Goal: Check status

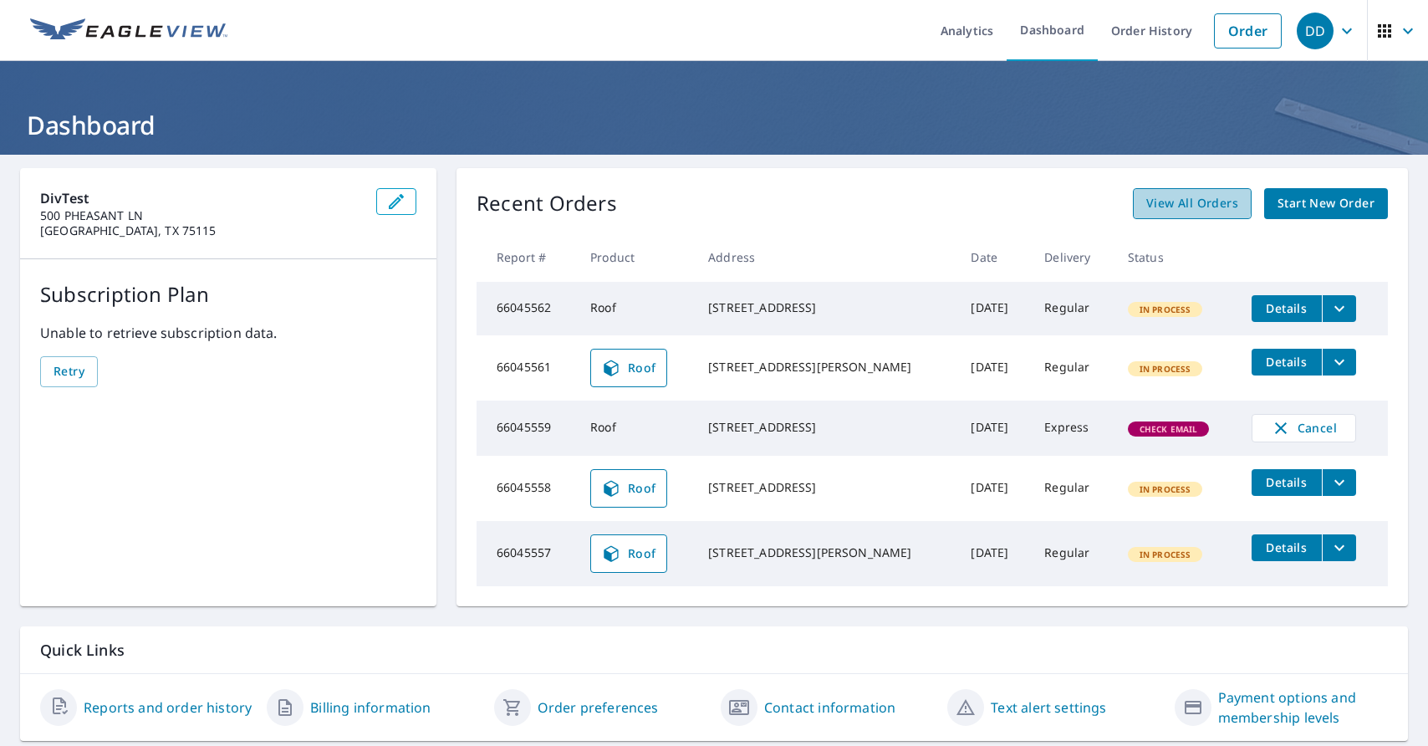
click at [1181, 202] on span "View All Orders" at bounding box center [1192, 203] width 92 height 21
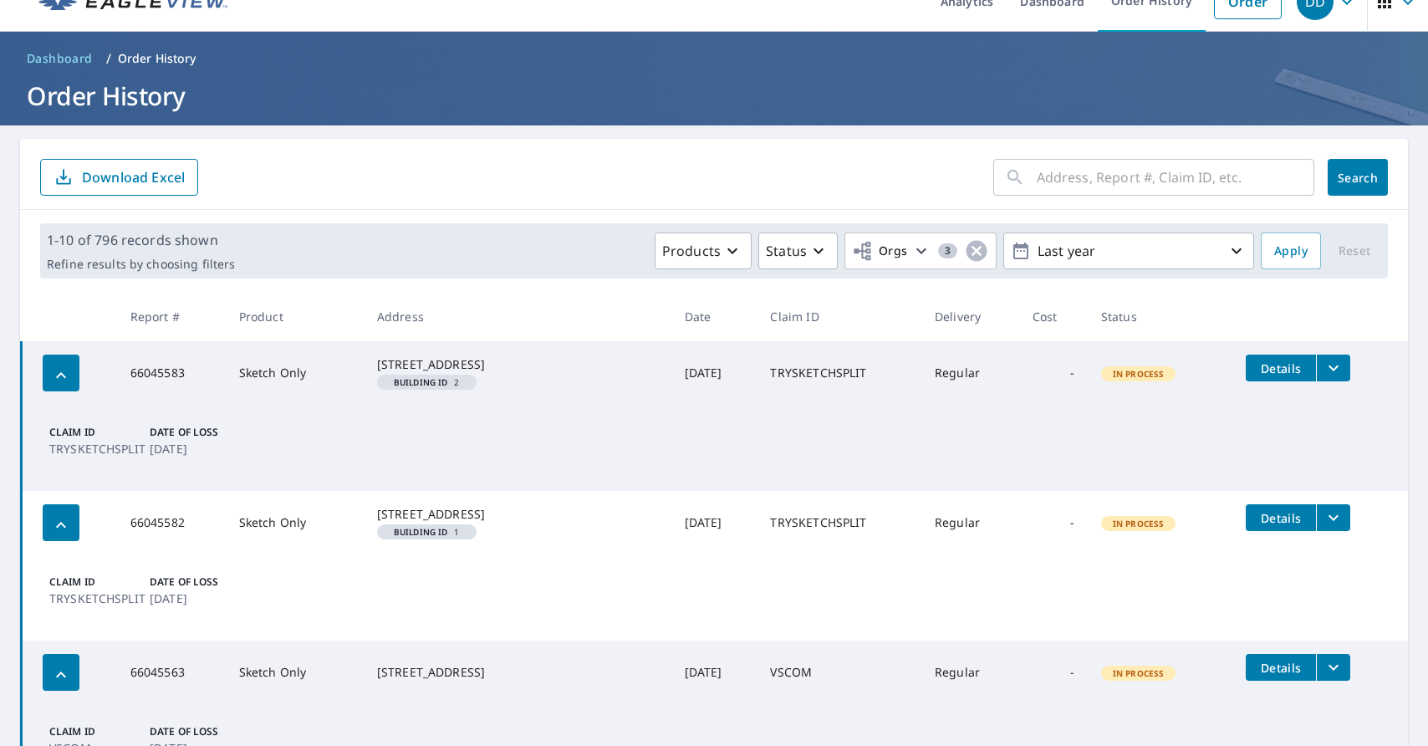
scroll to position [59, 0]
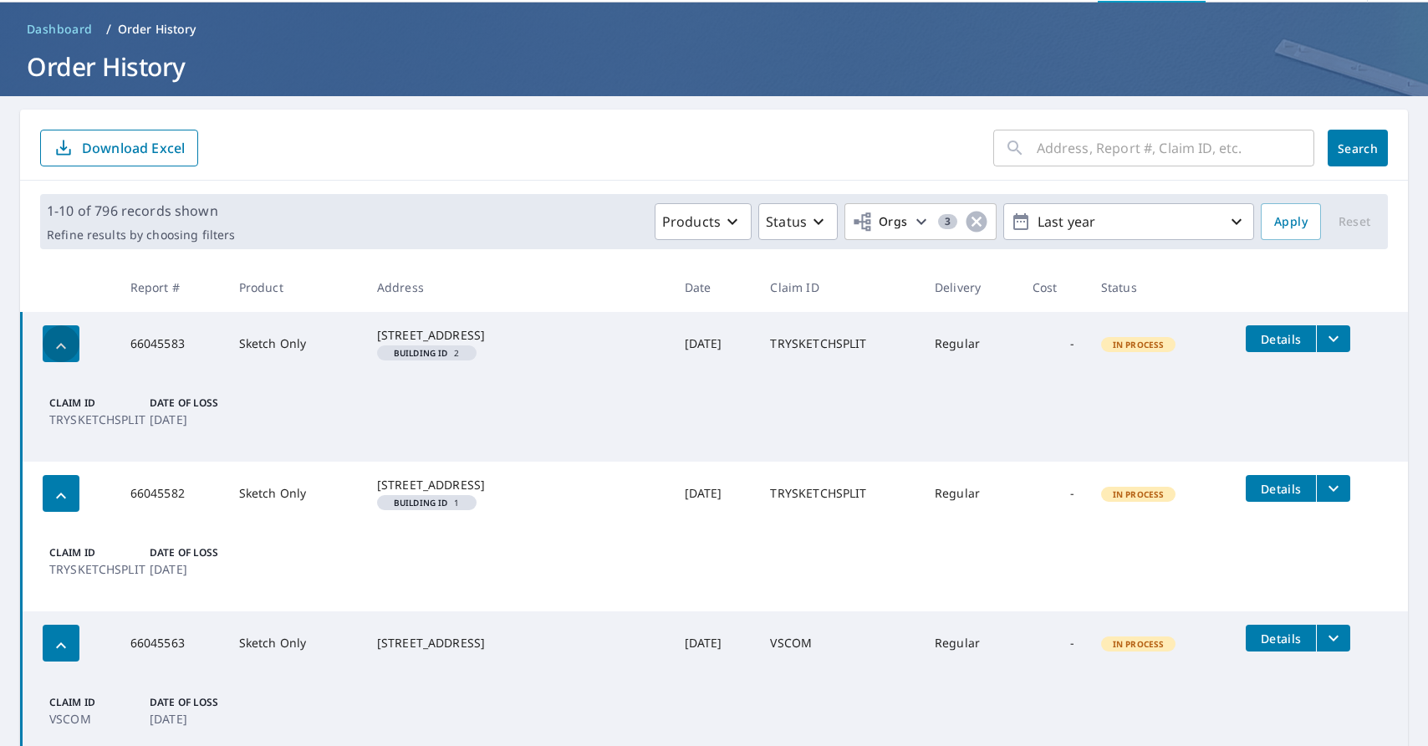
click at [69, 347] on icon "button" at bounding box center [61, 346] width 20 height 20
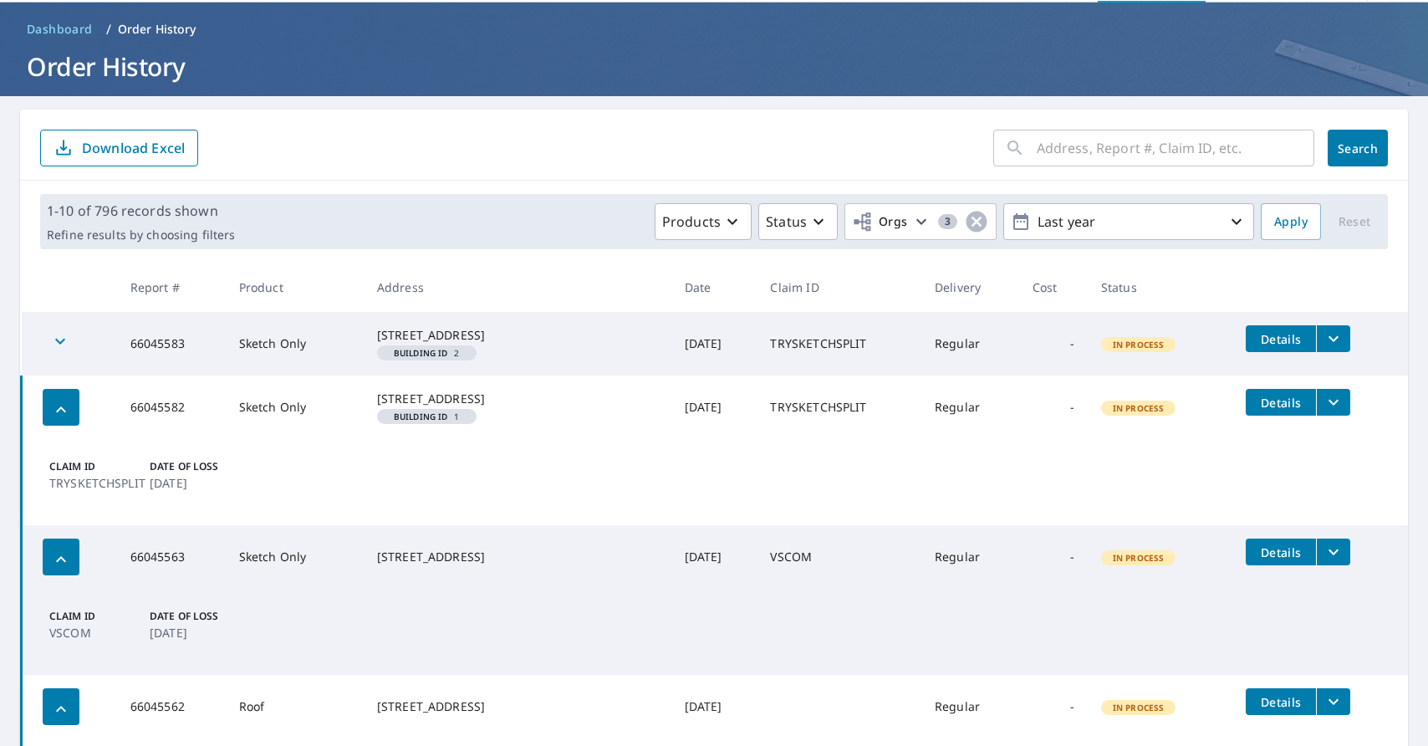
click at [69, 347] on icon "button" at bounding box center [60, 341] width 20 height 20
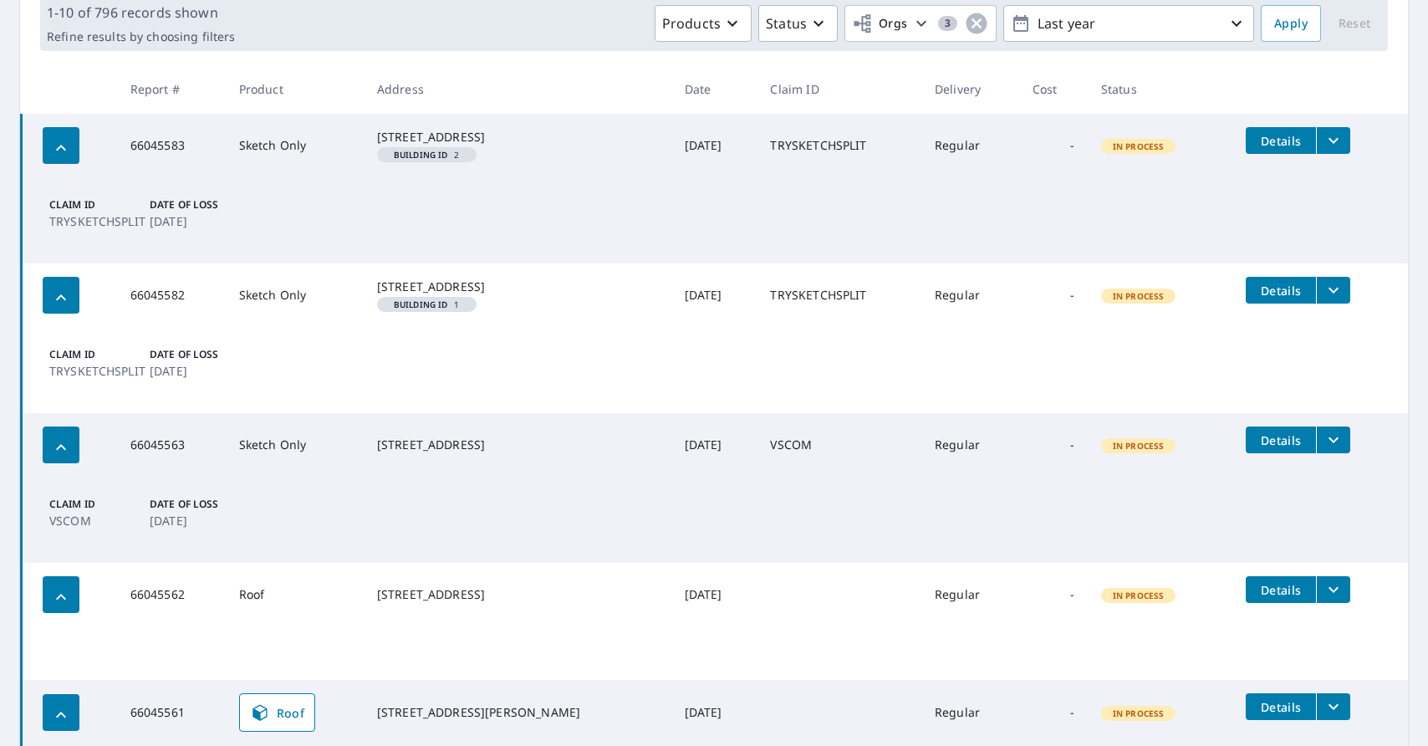
scroll to position [511, 0]
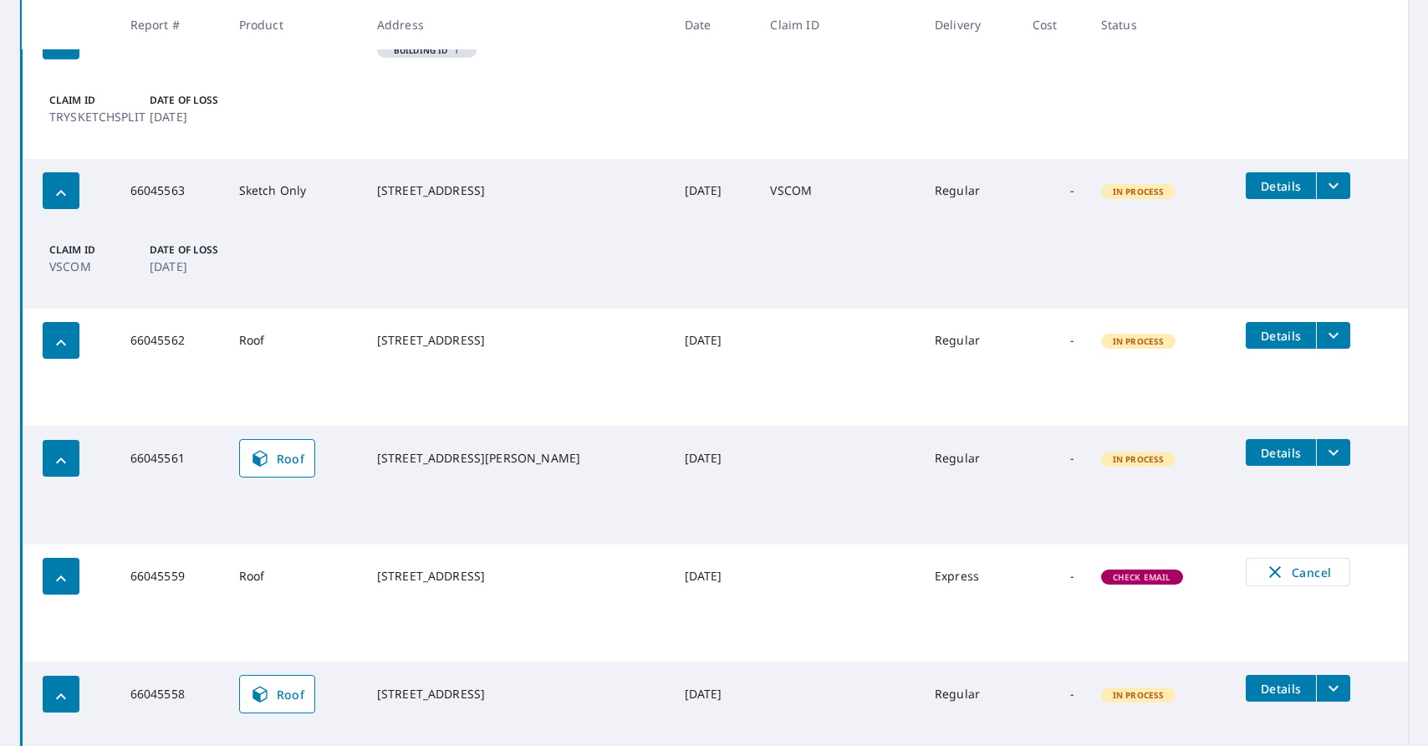
click at [1331, 345] on icon "filesDropdownBtn-66045562" at bounding box center [1334, 335] width 20 height 20
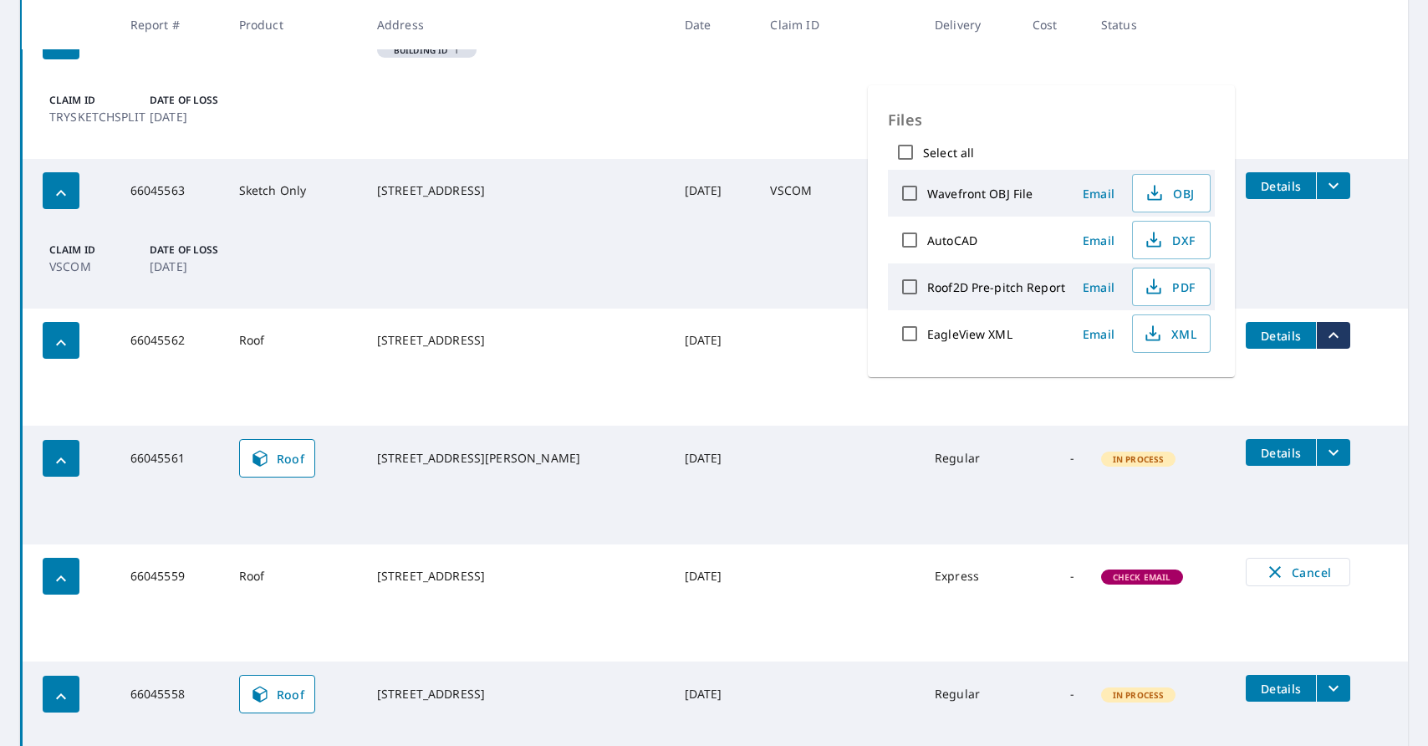
click at [1263, 420] on td at bounding box center [715, 399] width 1387 height 54
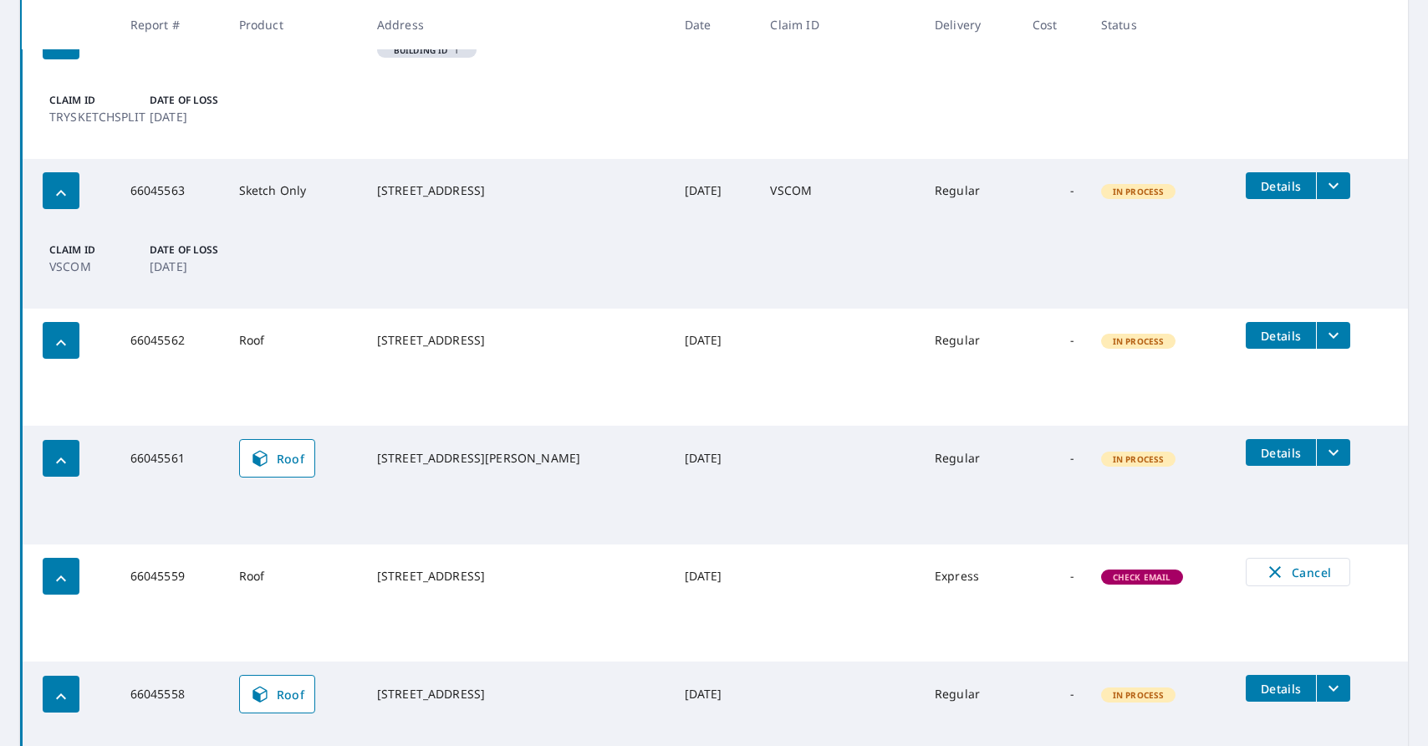
click at [1330, 462] on icon "filesDropdownBtn-66045561" at bounding box center [1334, 452] width 20 height 20
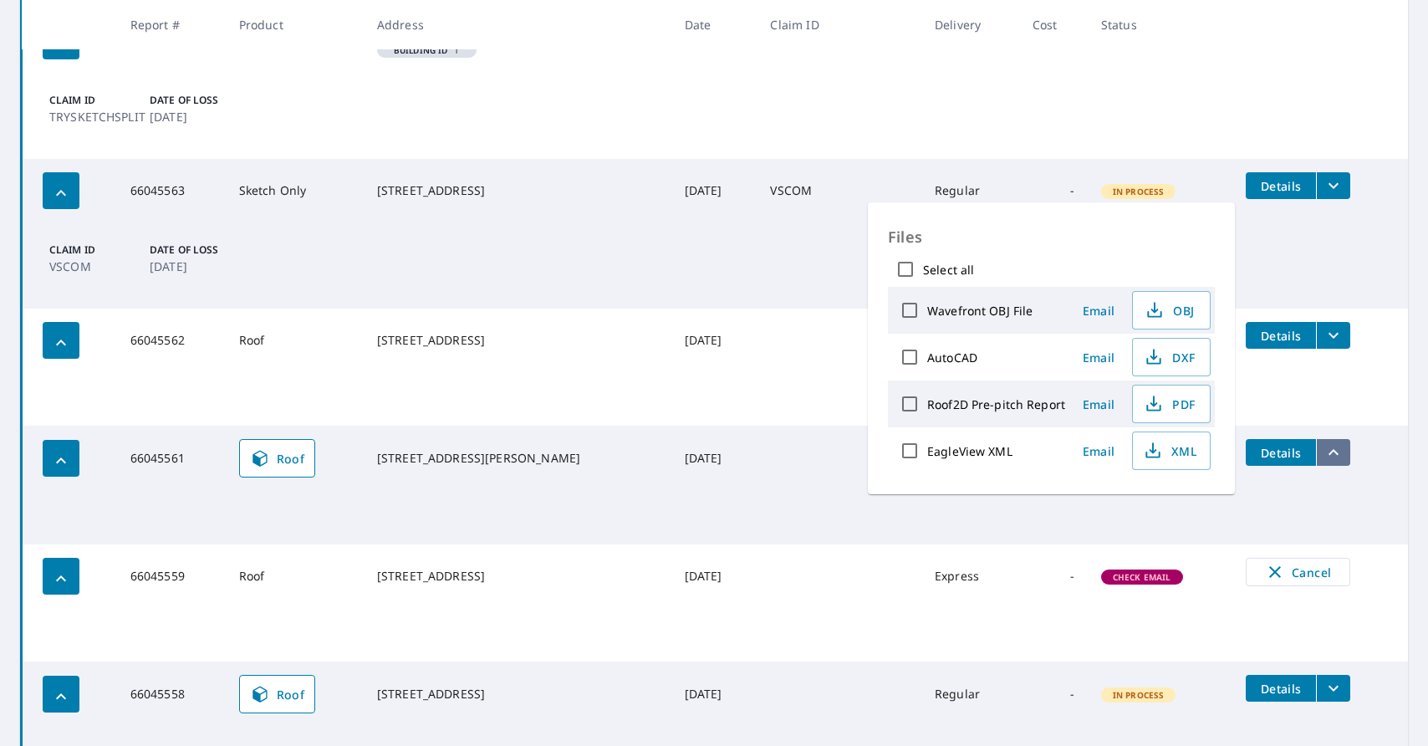
click at [1330, 462] on icon "filesDropdownBtn-66045561" at bounding box center [1334, 452] width 20 height 20
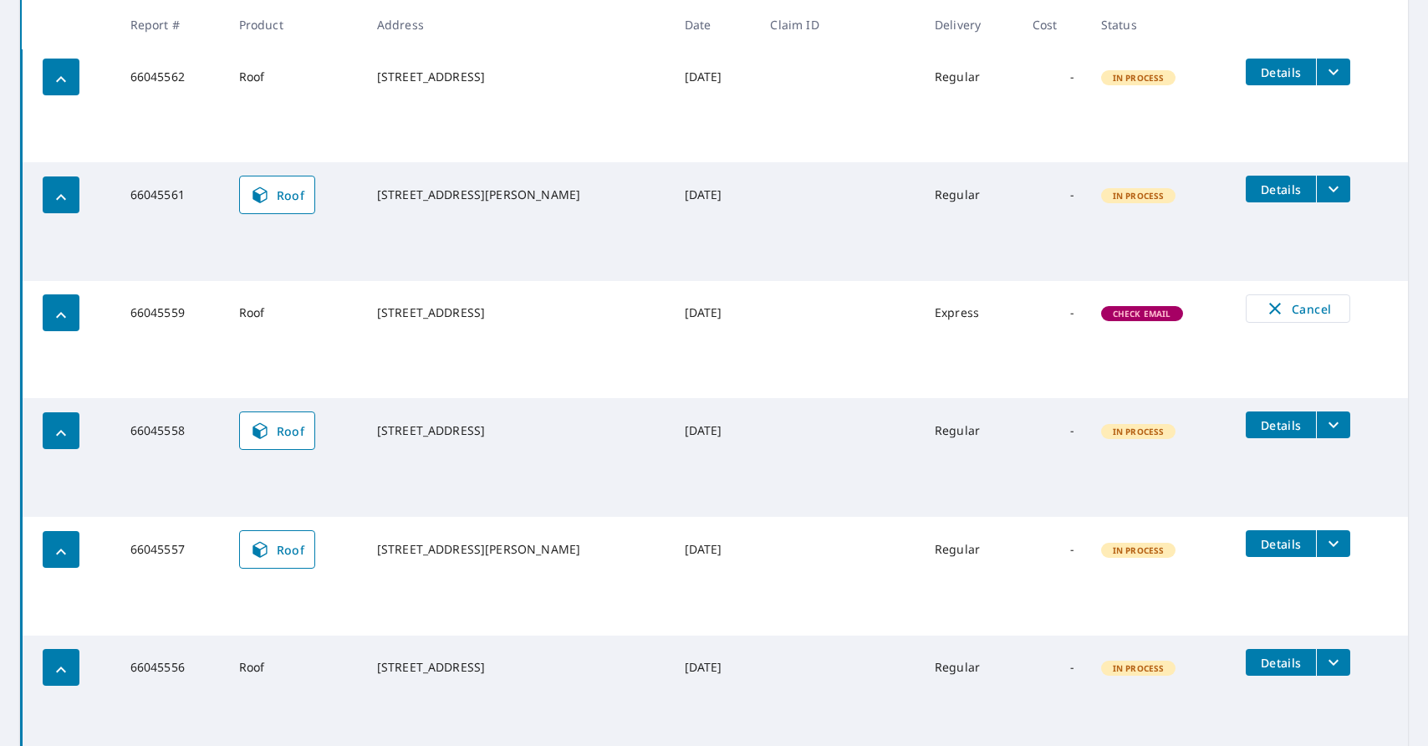
scroll to position [792, 0]
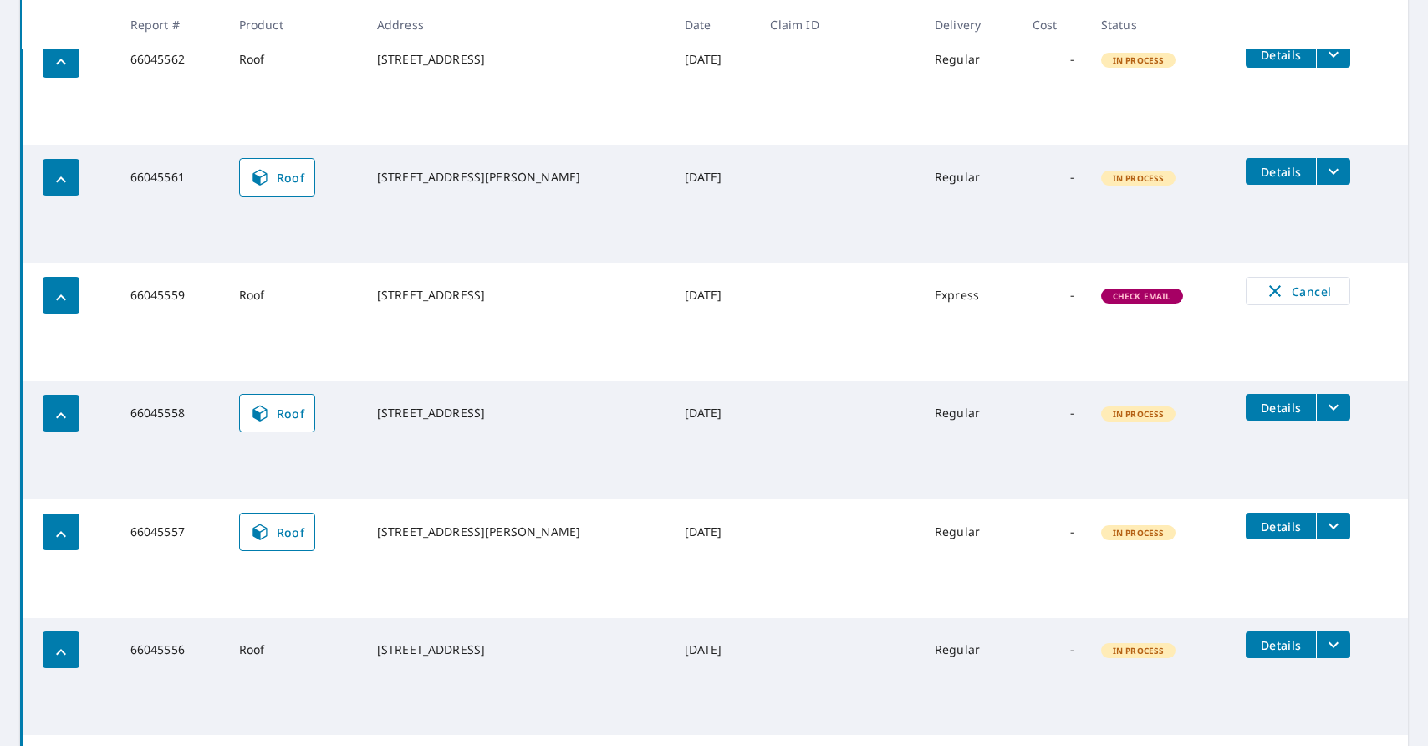
click at [1127, 302] on span "Check Email" at bounding box center [1142, 296] width 79 height 12
click at [1156, 302] on span "Check Email" at bounding box center [1142, 296] width 79 height 12
click at [67, 308] on icon "button" at bounding box center [61, 298] width 20 height 20
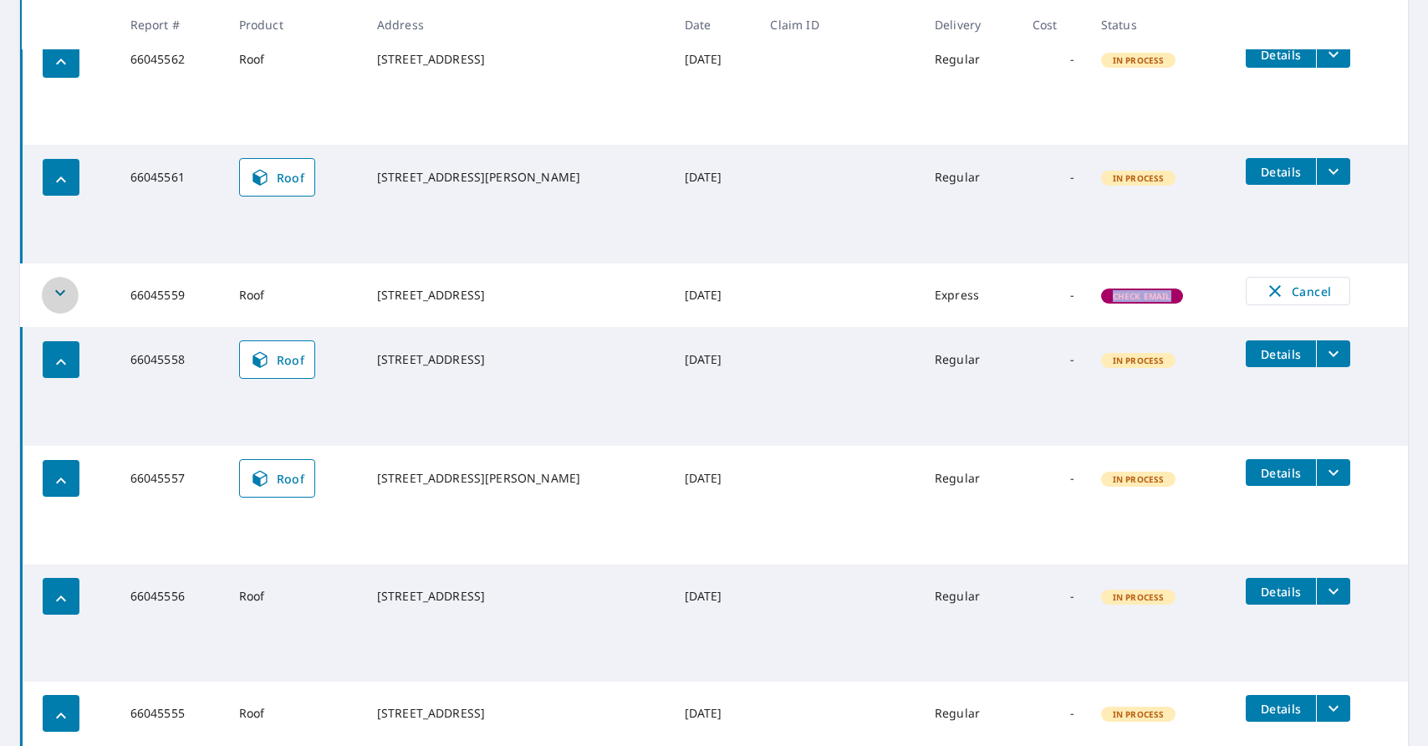
click at [67, 303] on icon "button" at bounding box center [60, 293] width 20 height 20
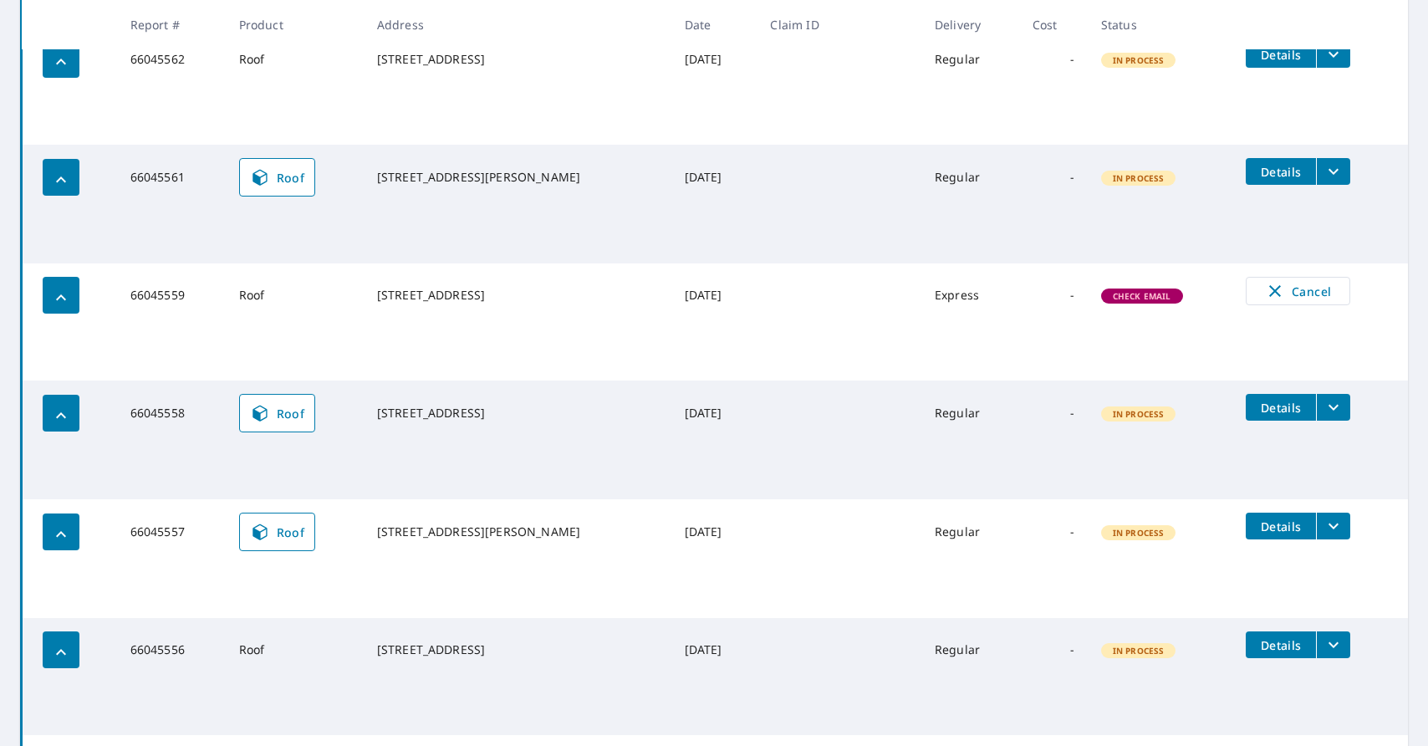
click at [1177, 327] on td "Check Email" at bounding box center [1160, 295] width 145 height 64
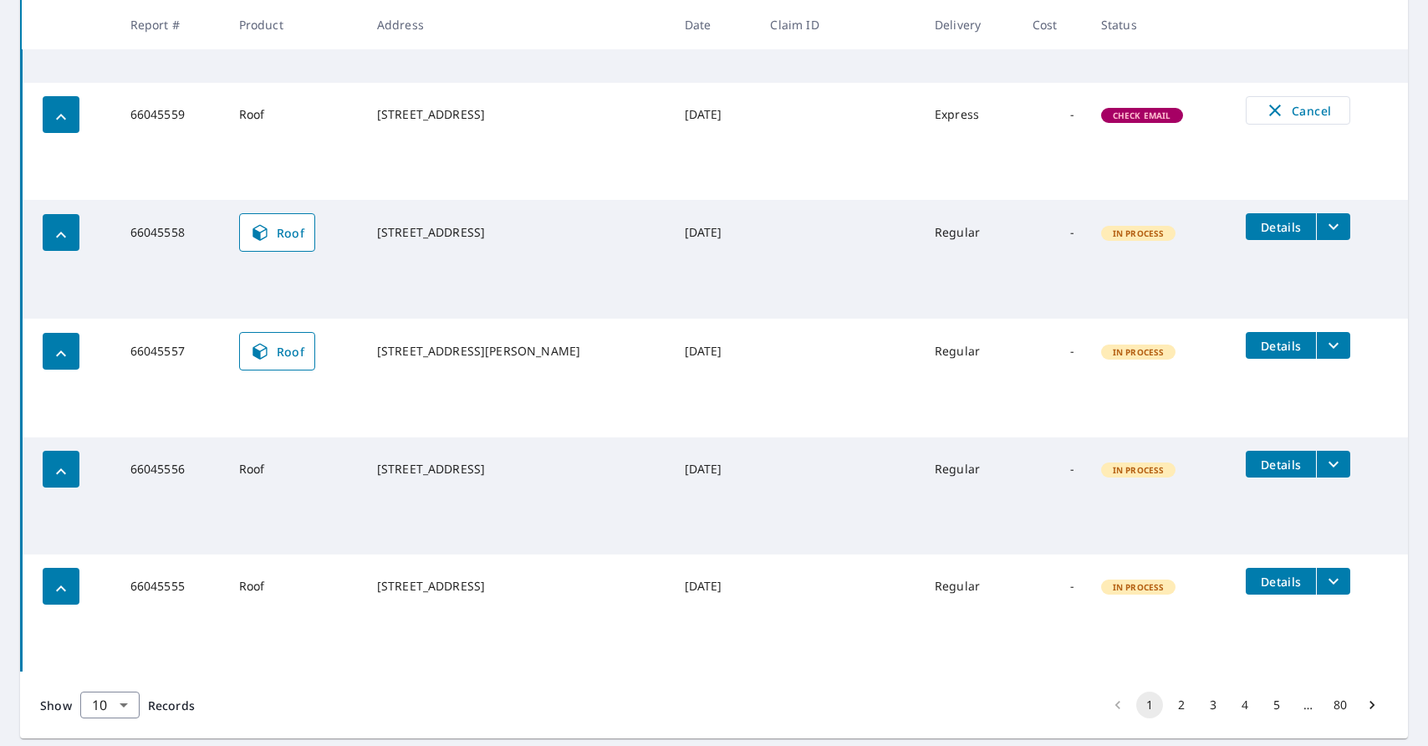
scroll to position [975, 0]
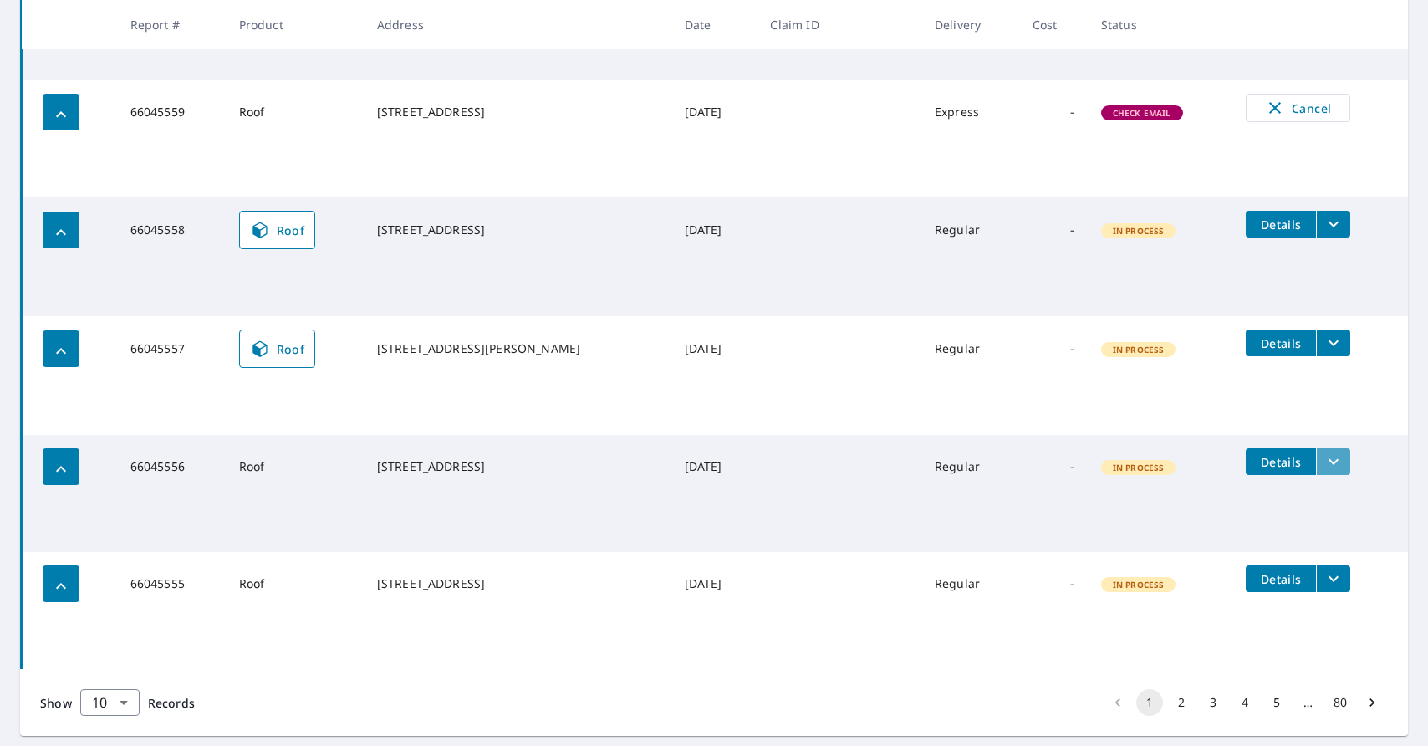
click at [1324, 472] on icon "filesDropdownBtn-66045556" at bounding box center [1334, 462] width 20 height 20
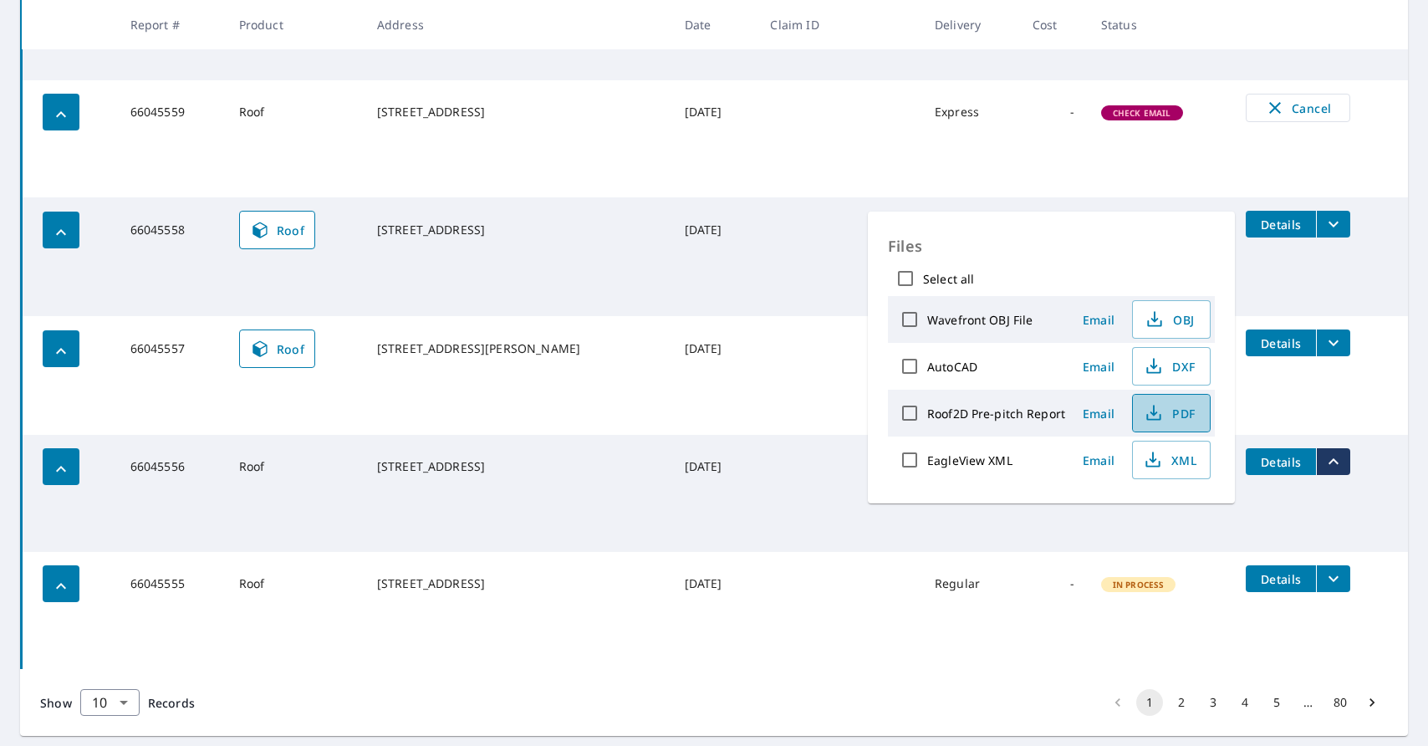
click at [1178, 416] on span "PDF" at bounding box center [1170, 413] width 54 height 20
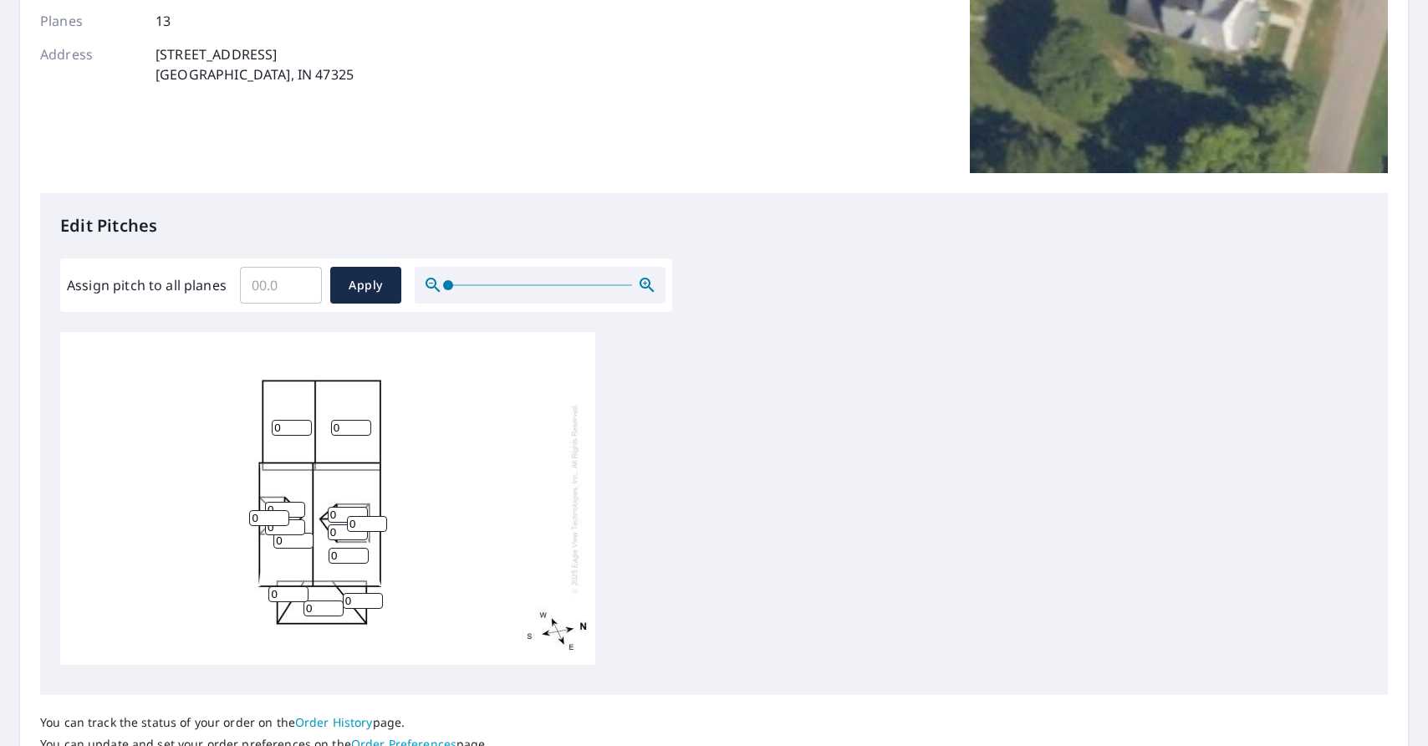
scroll to position [261, 0]
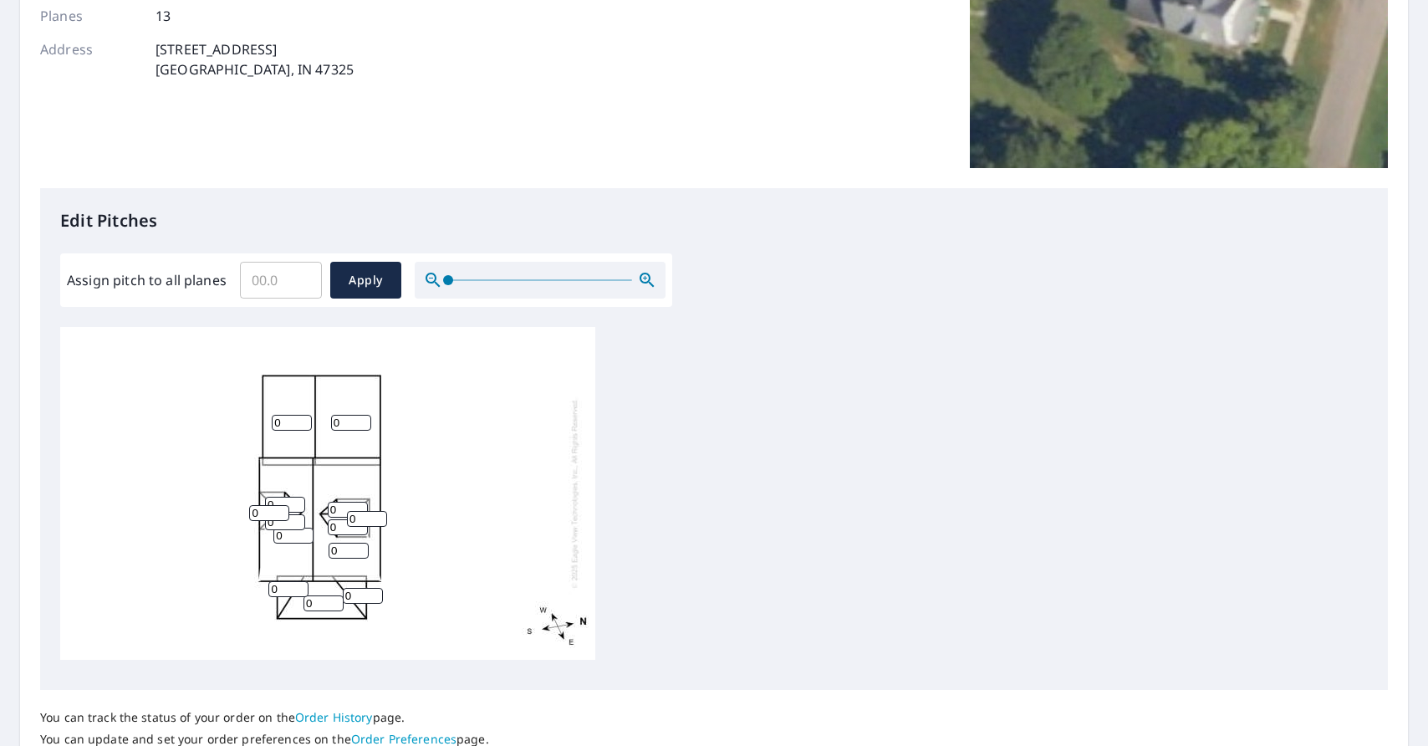
click at [278, 286] on input "Assign pitch to all planes" at bounding box center [281, 280] width 82 height 47
type input "7"
click at [384, 294] on button "Apply" at bounding box center [365, 280] width 71 height 37
type input "7"
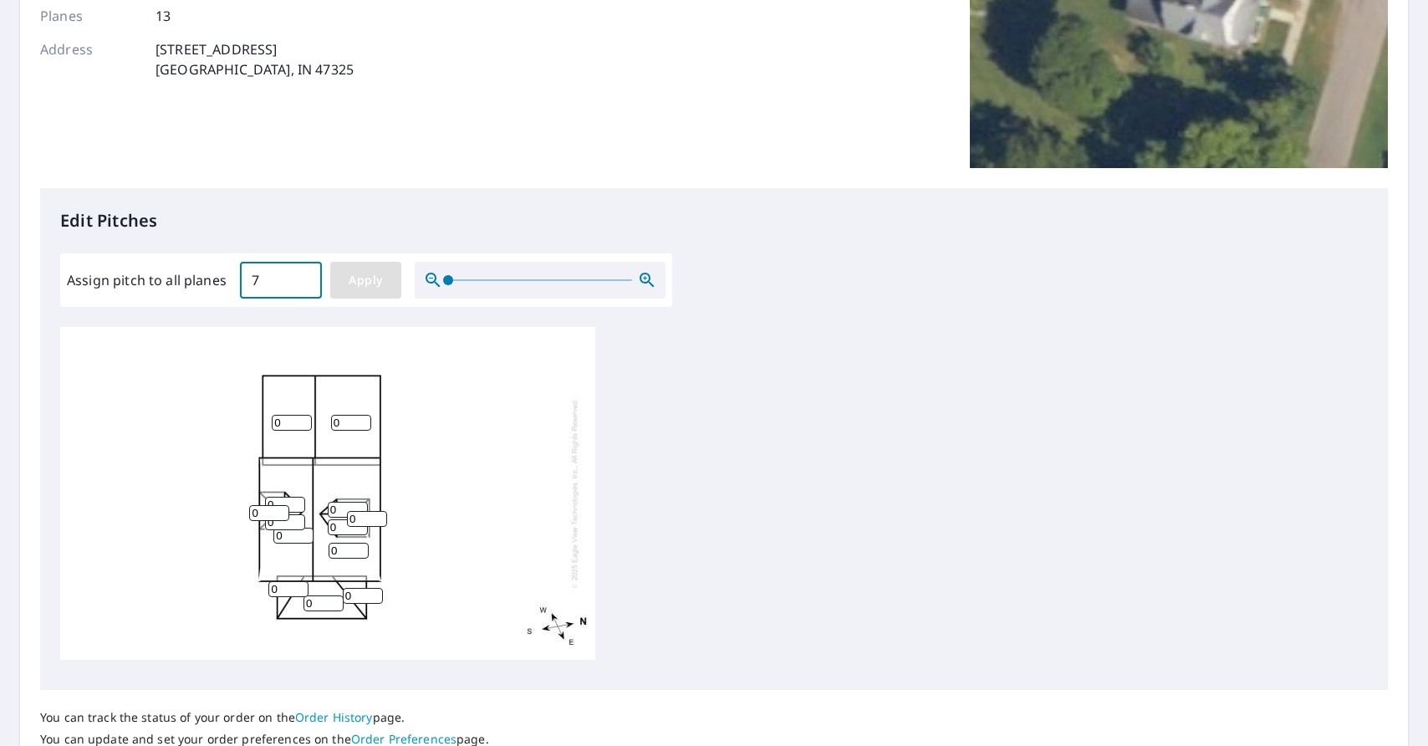
type input "7"
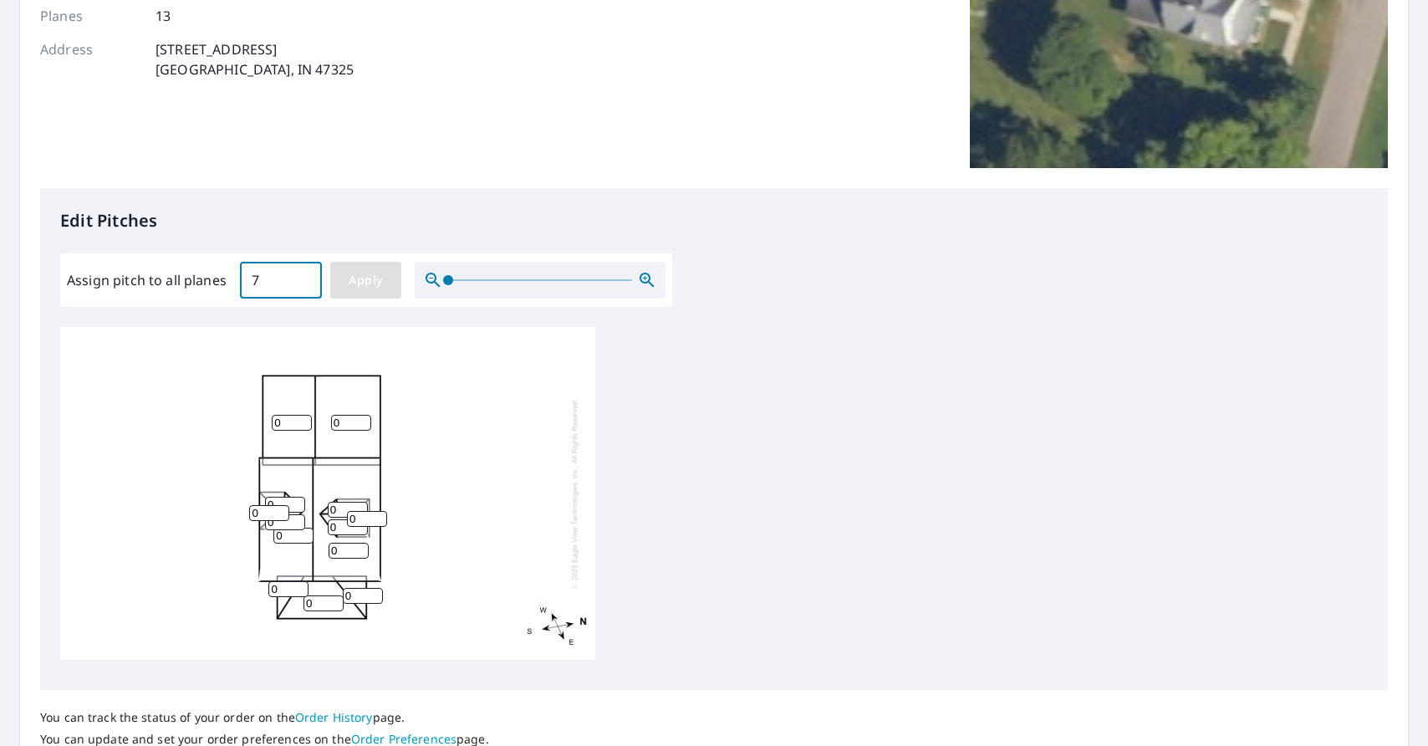
type input "7"
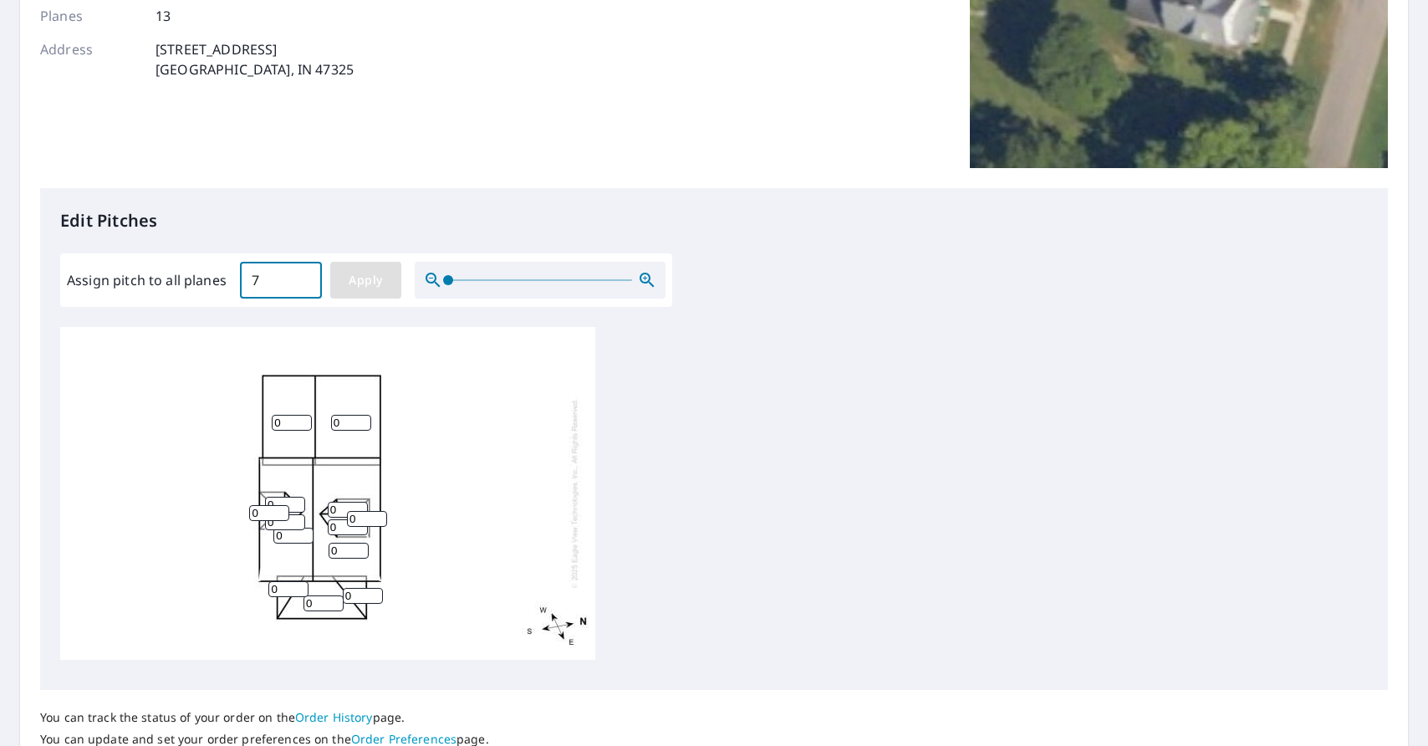
type input "7"
drag, startPoint x: 473, startPoint y: 505, endPoint x: 475, endPoint y: 450, distance: 55.2
click at [475, 450] on div "7 7 7 7 7 7 7 7 7 7 7 7 7" at bounding box center [327, 493] width 535 height 333
click at [342, 503] on input "7" at bounding box center [348, 510] width 40 height 16
type input "5"
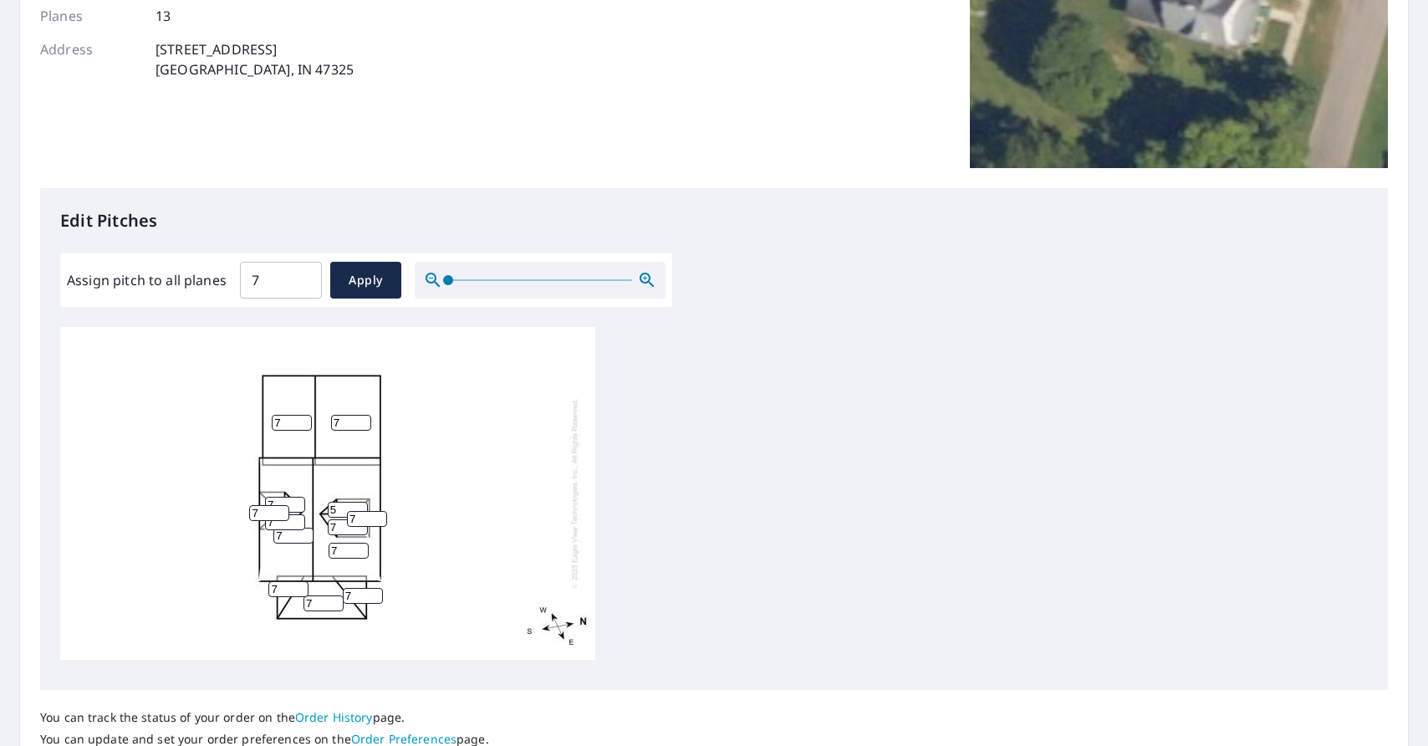
click at [340, 531] on input "7" at bounding box center [348, 527] width 40 height 16
type input "5"
type input "6"
click at [376, 519] on input "6" at bounding box center [367, 519] width 40 height 16
click at [285, 506] on input "8" at bounding box center [269, 513] width 40 height 16
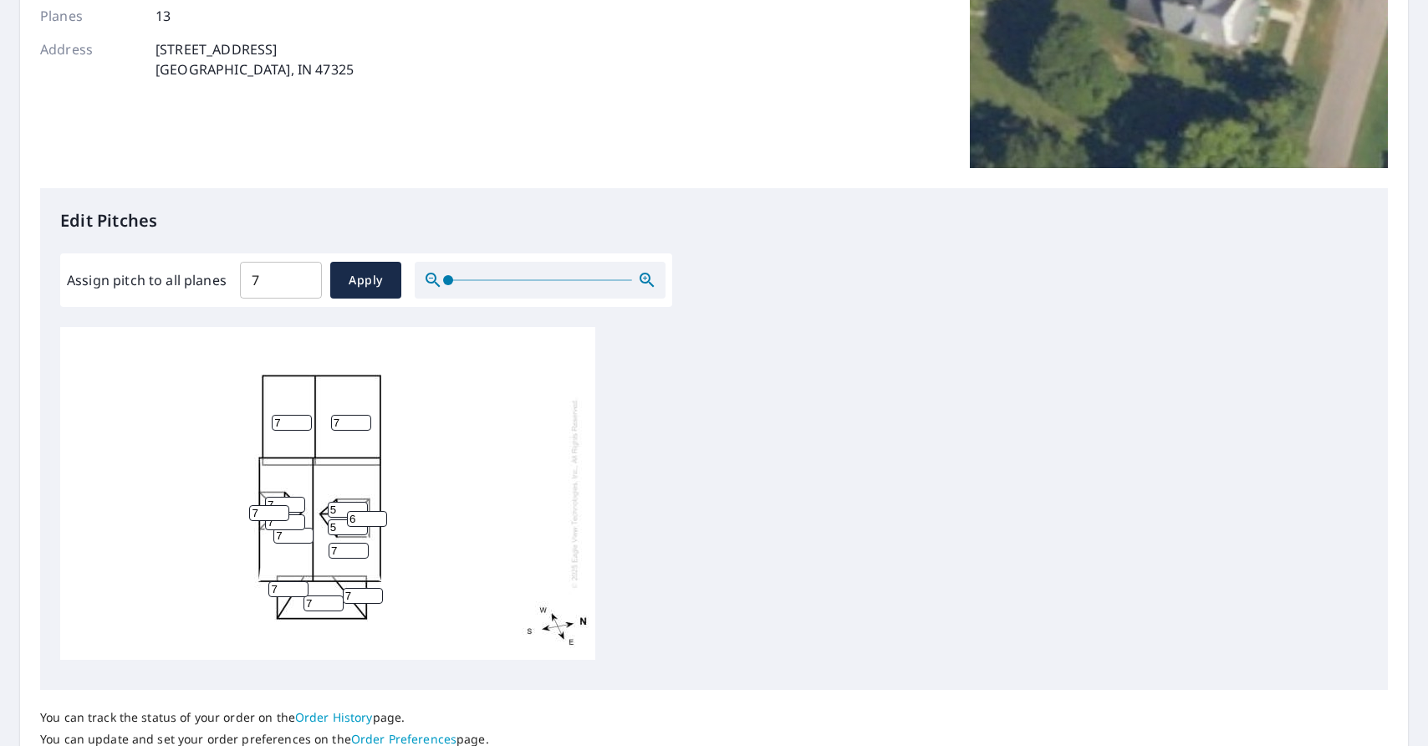
click at [283, 514] on input "7" at bounding box center [269, 513] width 40 height 16
type input "6"
click at [283, 514] on input "6" at bounding box center [269, 513] width 40 height 16
click at [285, 502] on input "7" at bounding box center [285, 505] width 40 height 16
click at [298, 509] on input "6" at bounding box center [285, 505] width 40 height 16
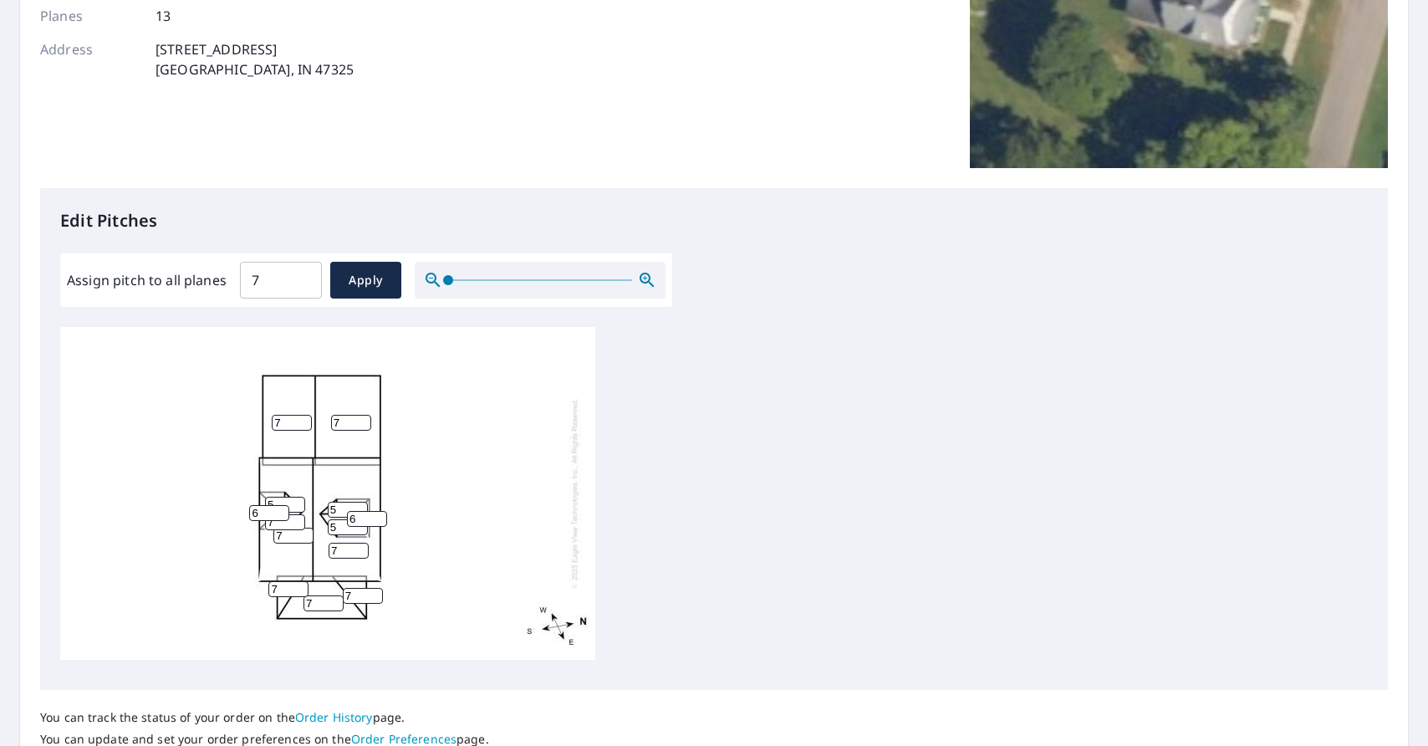
type input "5"
click at [298, 509] on input "5" at bounding box center [285, 505] width 40 height 16
click at [298, 523] on input "6" at bounding box center [285, 522] width 40 height 16
click at [298, 523] on input "5" at bounding box center [285, 522] width 40 height 16
click at [298, 523] on input "4" at bounding box center [285, 522] width 40 height 16
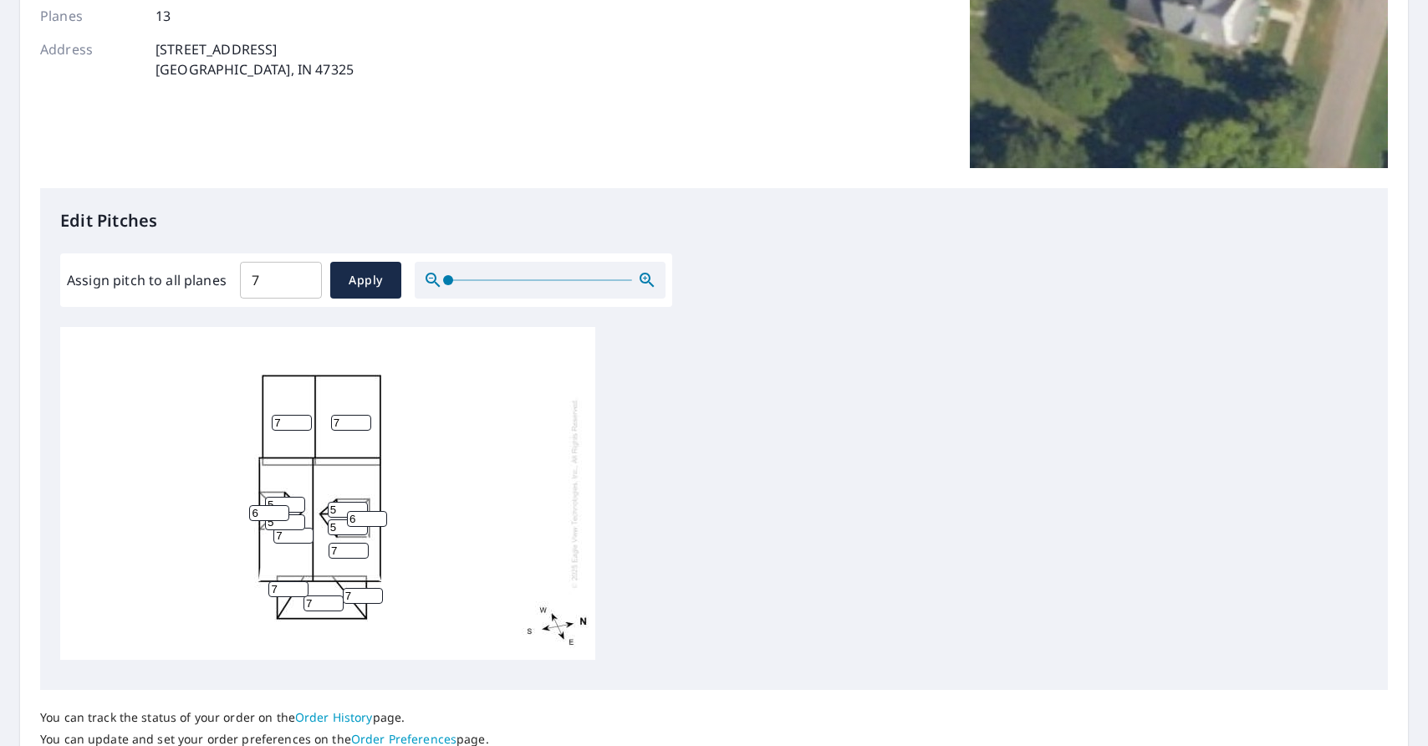
type input "5"
click at [297, 518] on input "5" at bounding box center [285, 522] width 40 height 16
click at [334, 605] on input "6" at bounding box center [324, 603] width 40 height 16
click at [334, 604] on input "5" at bounding box center [324, 603] width 40 height 16
click at [334, 605] on input "4" at bounding box center [324, 603] width 40 height 16
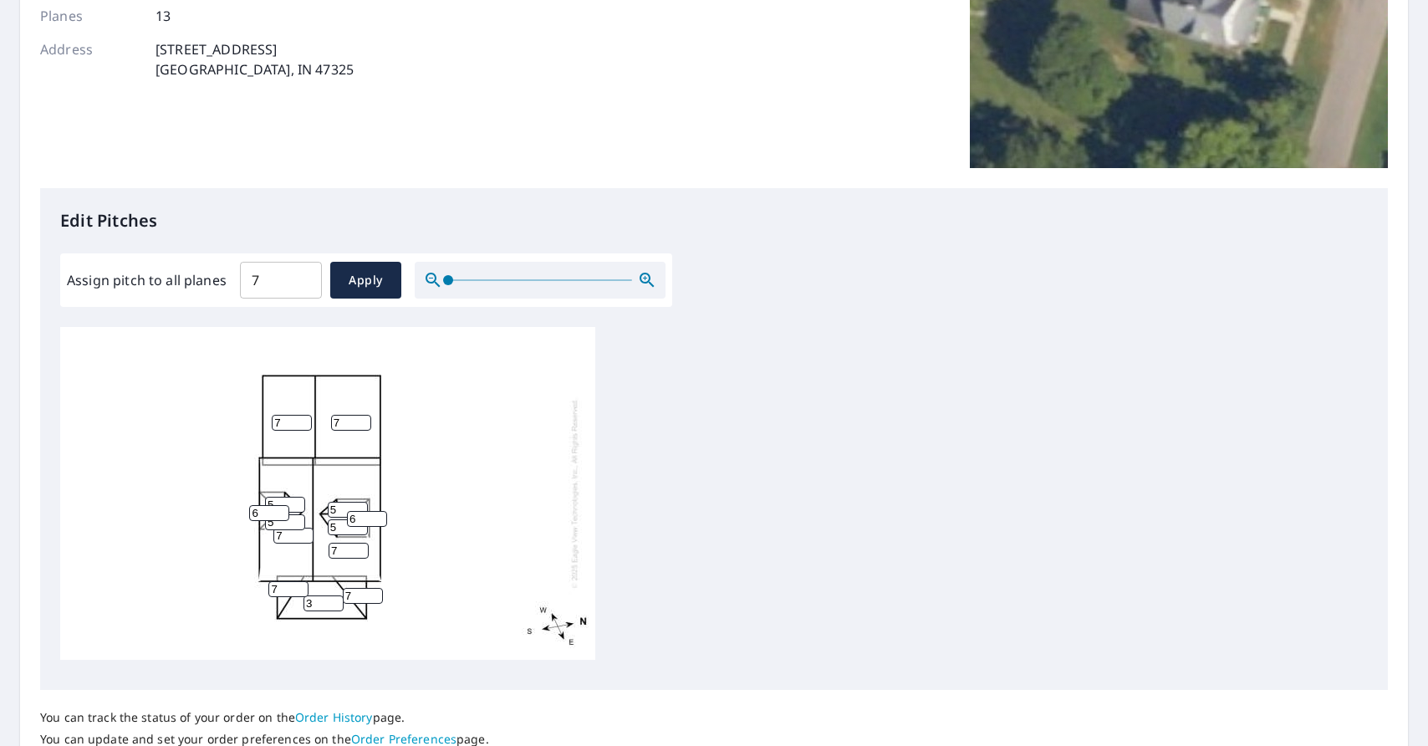
click at [334, 605] on input "3" at bounding box center [324, 603] width 40 height 16
type input "2"
click at [334, 605] on input "2" at bounding box center [324, 603] width 40 height 16
type input "6"
click at [302, 590] on input "6" at bounding box center [288, 589] width 40 height 16
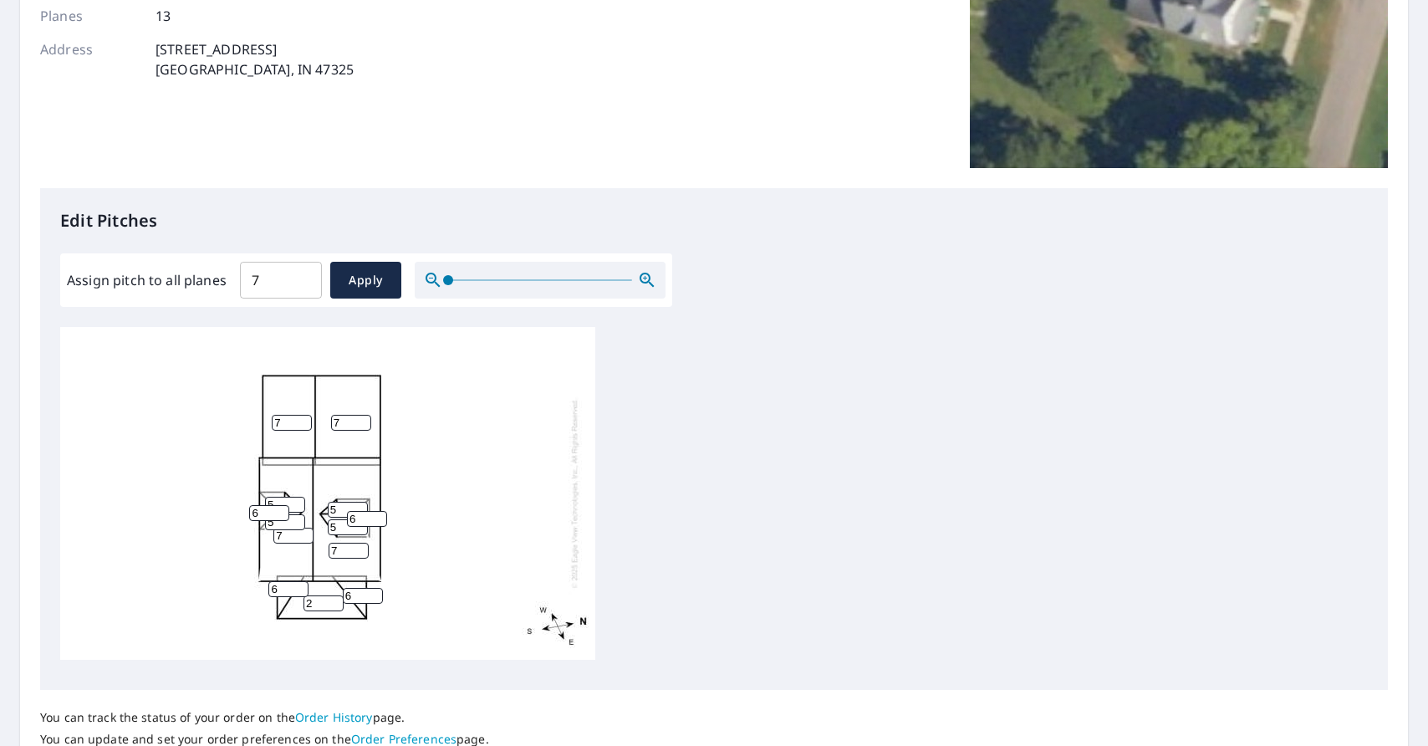
type input "6"
click at [376, 601] on input "6" at bounding box center [363, 596] width 40 height 16
click at [758, 494] on div "7 7 7 7 2 5 6 6 5 5 5 6 6" at bounding box center [714, 493] width 1308 height 333
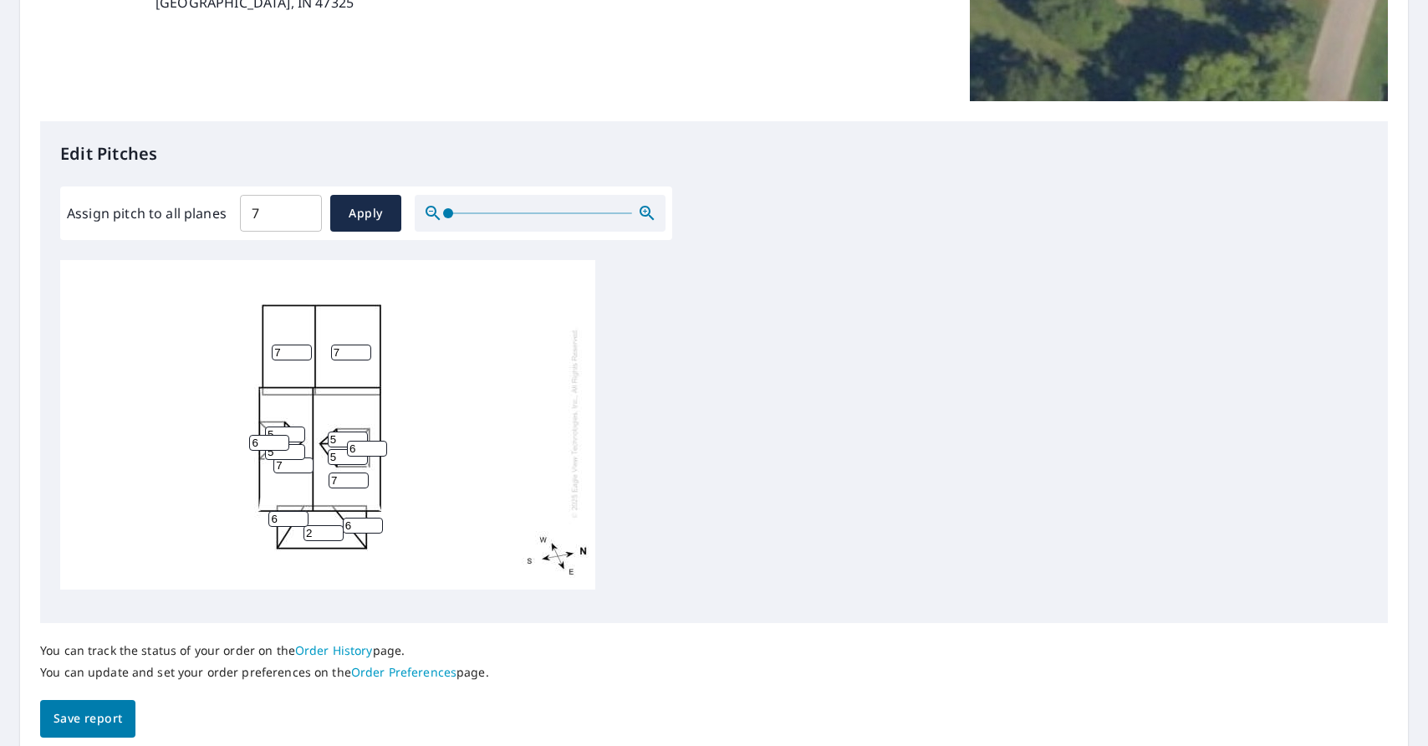
scroll to position [395, 0]
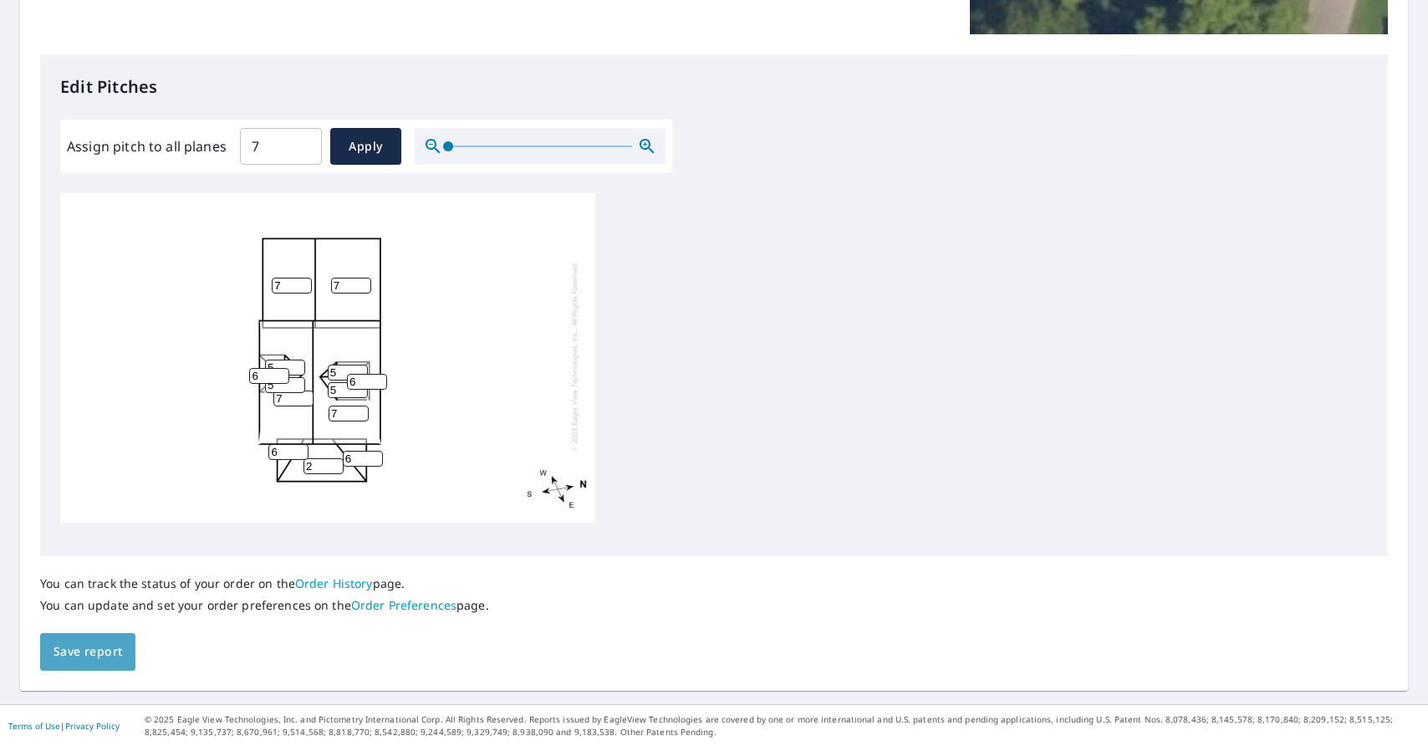
click at [109, 649] on span "Save report" at bounding box center [88, 651] width 69 height 21
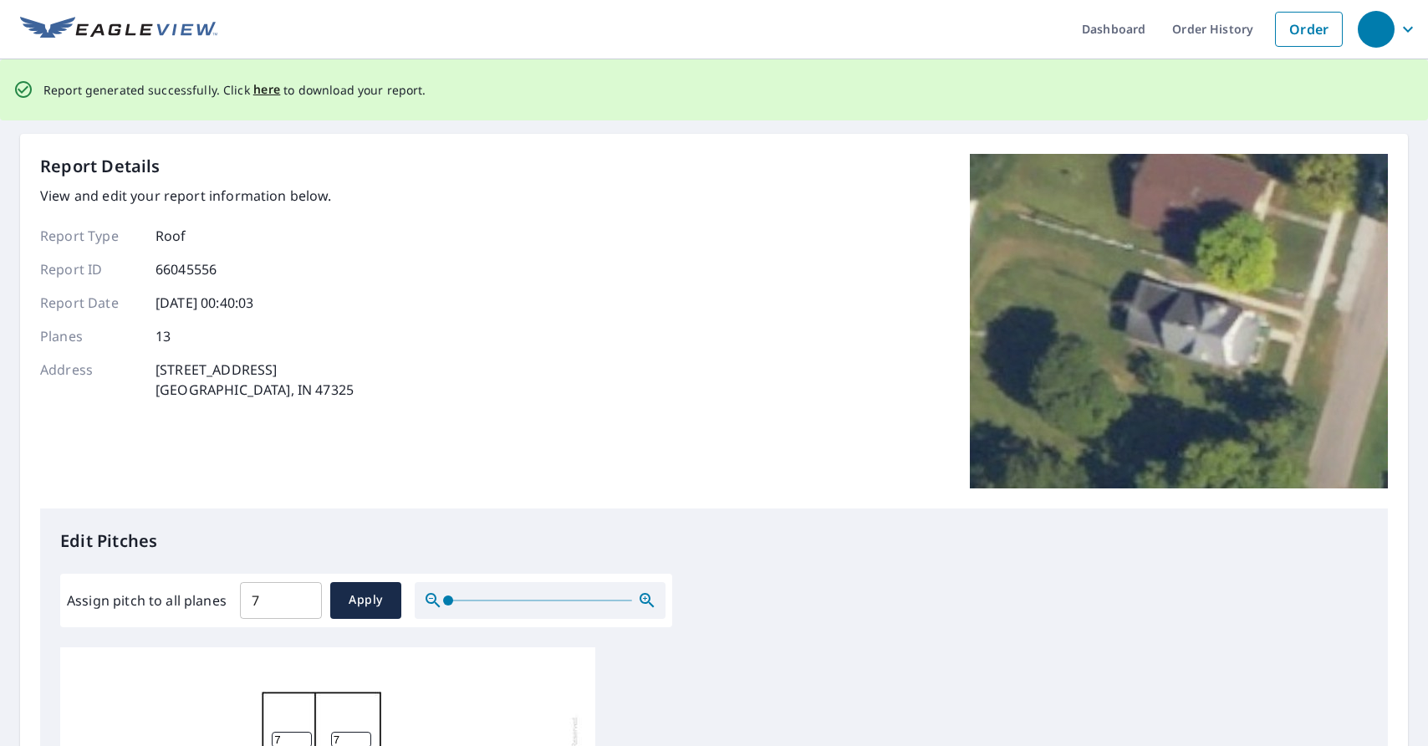
scroll to position [0, 0]
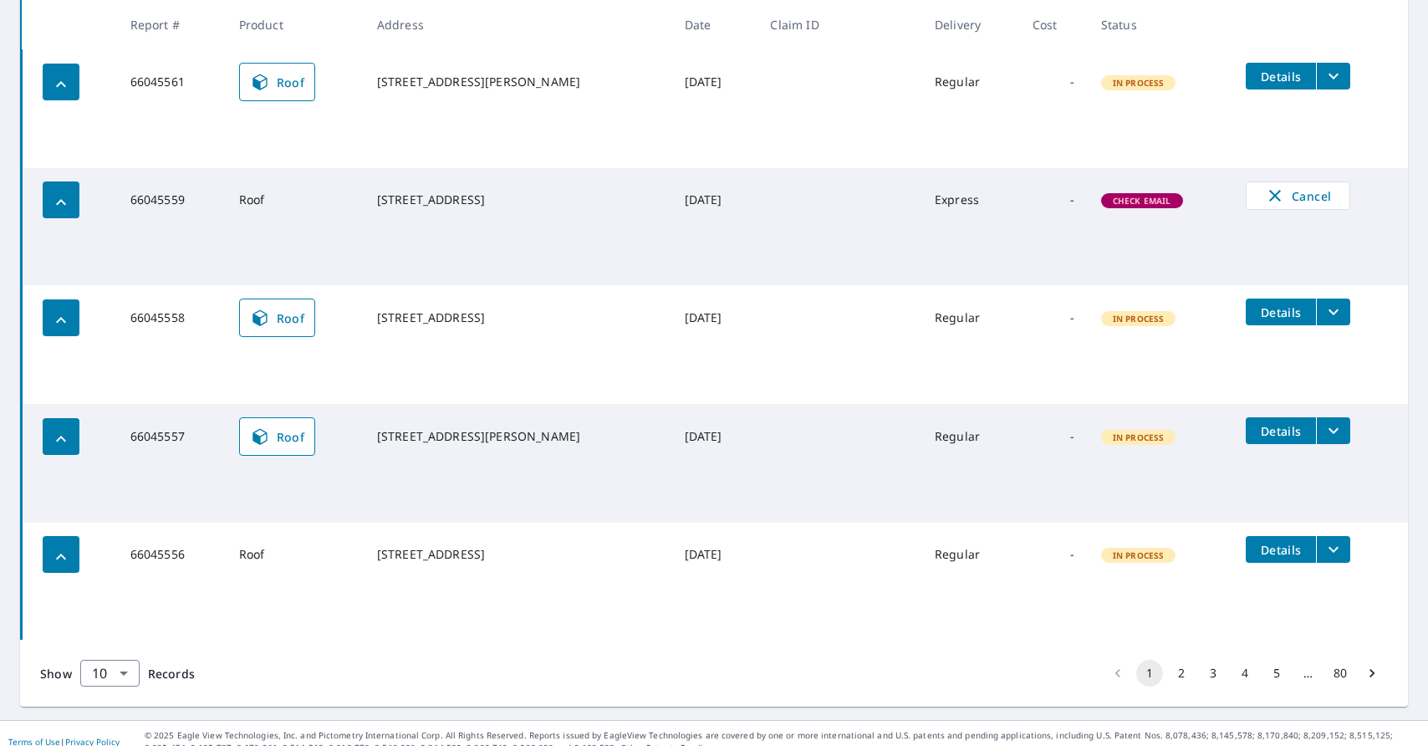
scroll to position [1039, 0]
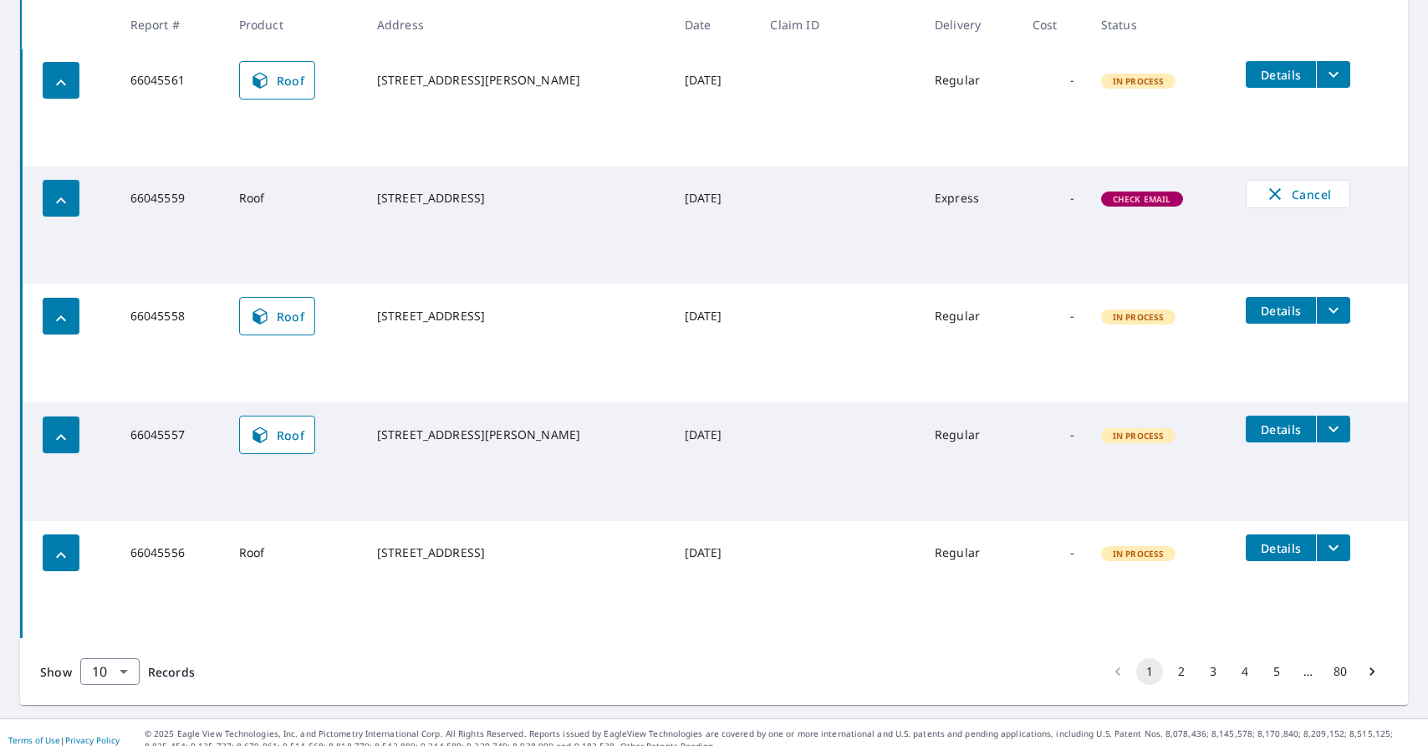
click at [1324, 558] on icon "filesDropdownBtn-66045556" at bounding box center [1334, 548] width 20 height 20
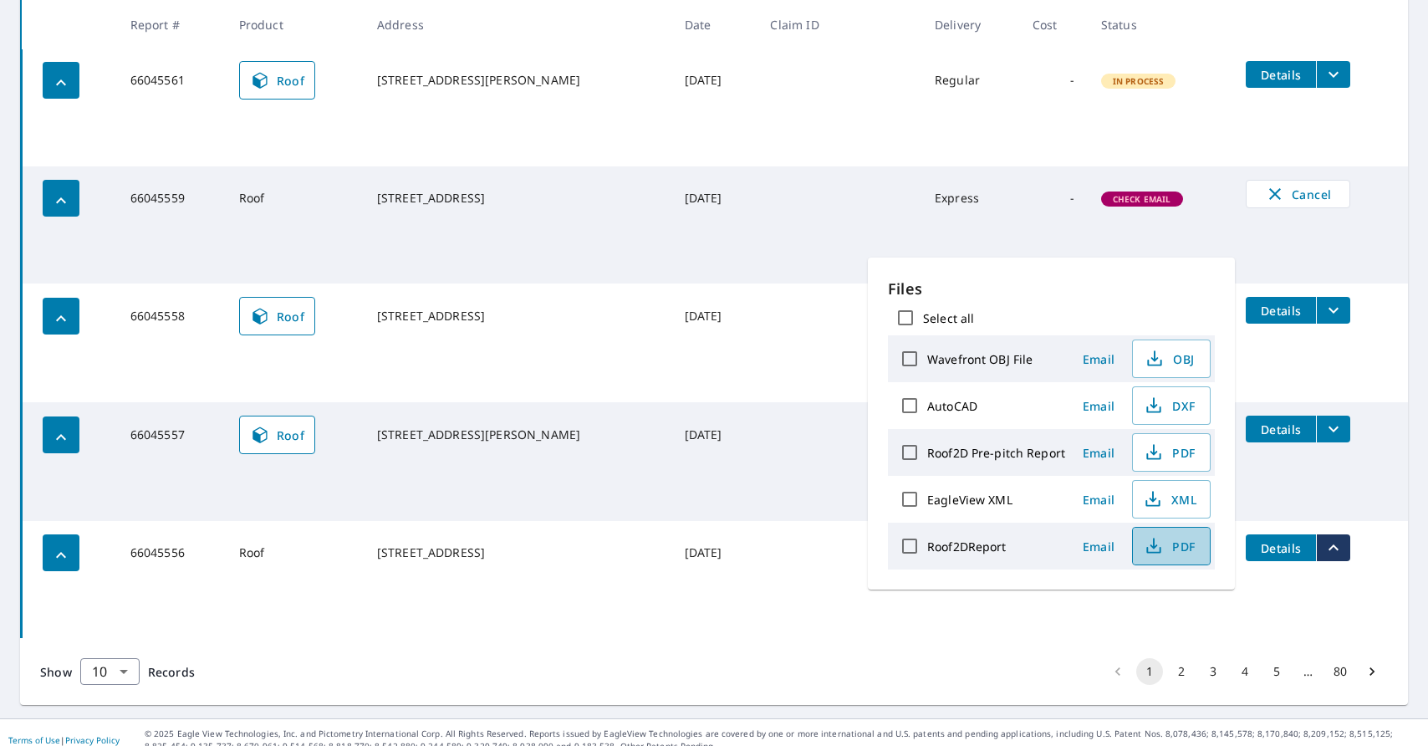
click at [1187, 549] on span "PDF" at bounding box center [1170, 546] width 54 height 20
click at [660, 638] on td at bounding box center [715, 611] width 1387 height 54
